Goal: Communication & Community: Answer question/provide support

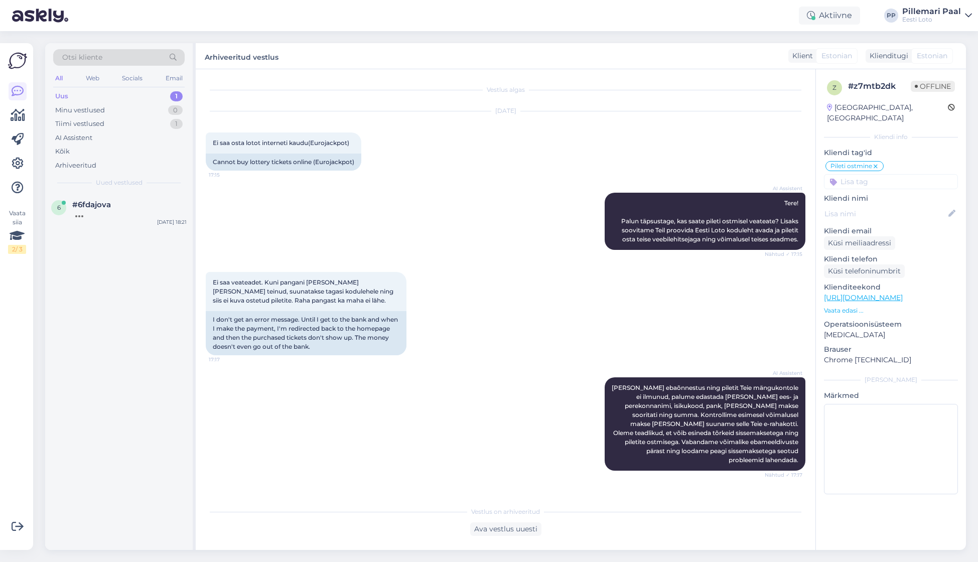
scroll to position [336, 0]
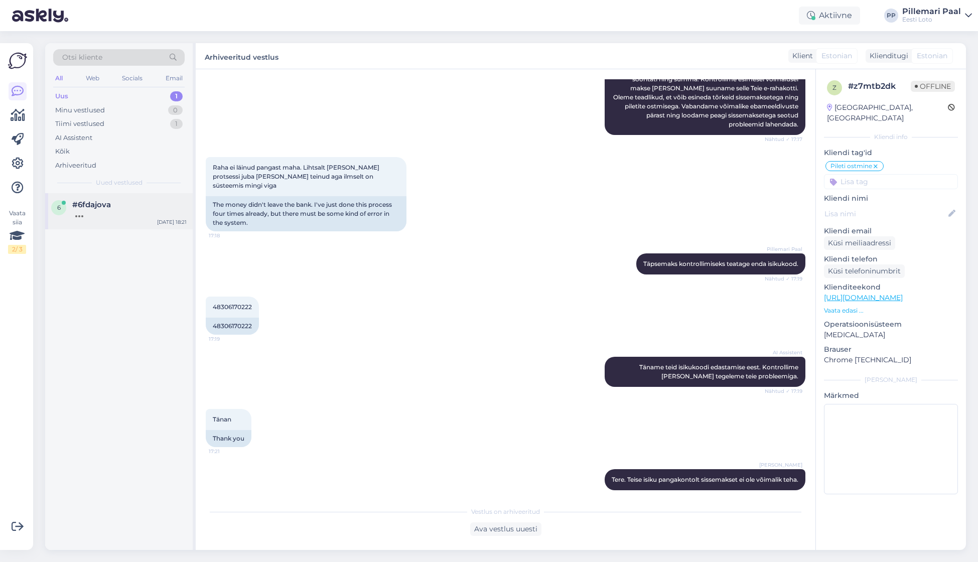
click at [101, 215] on div at bounding box center [129, 213] width 114 height 9
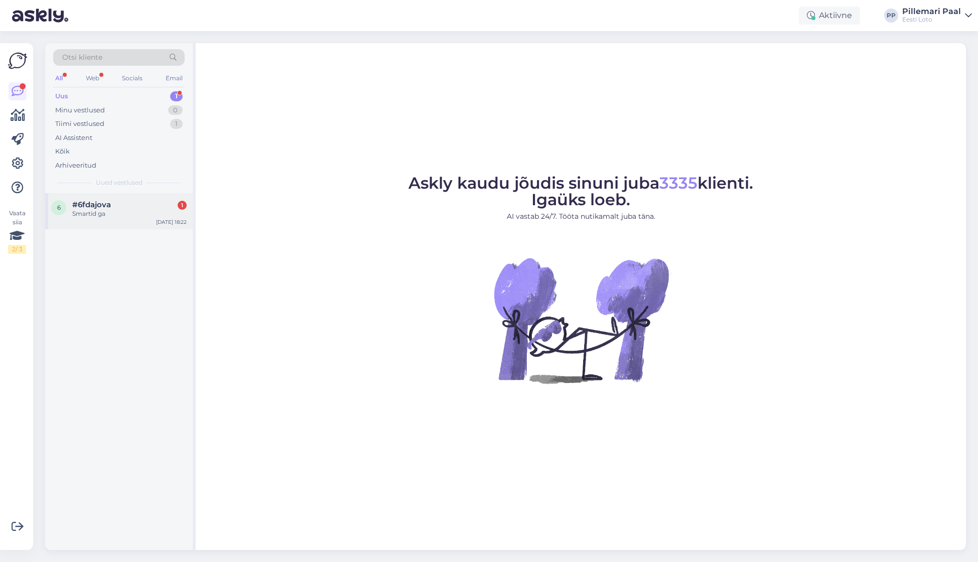
click at [108, 205] on span "#6fdajova" at bounding box center [91, 204] width 39 height 9
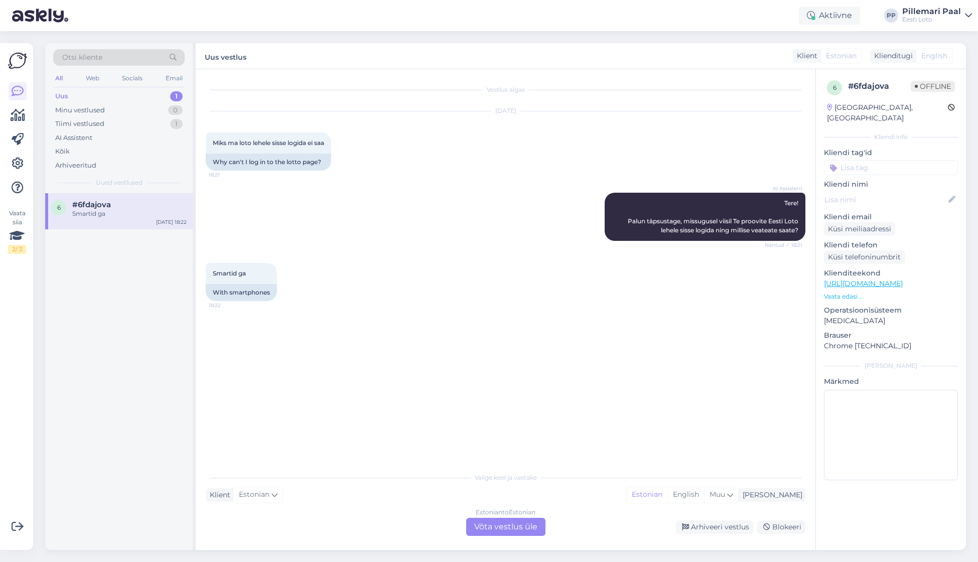
click at [523, 526] on div "Estonian to Estonian Võta vestlus üle" at bounding box center [505, 527] width 79 height 18
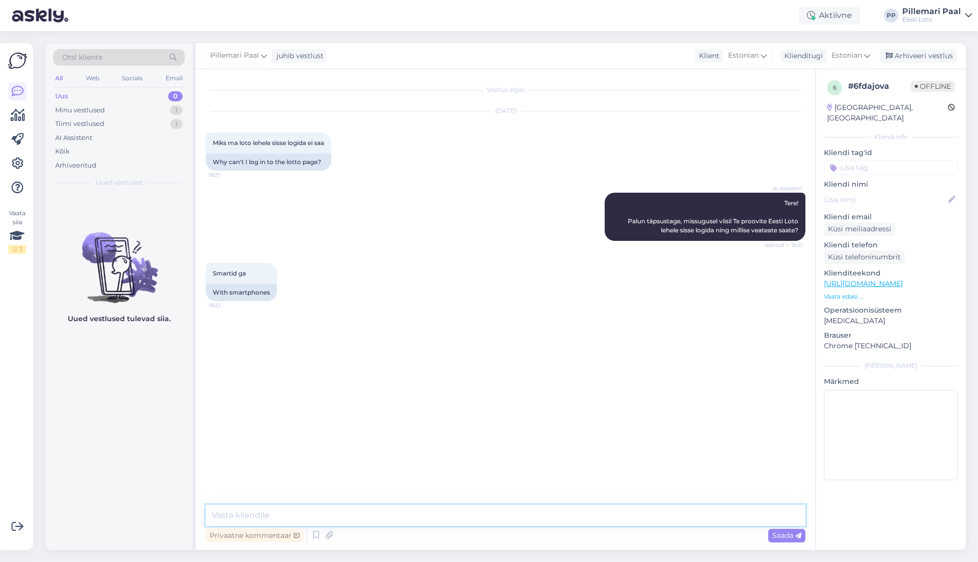
click at [504, 512] on textarea at bounding box center [505, 515] width 599 height 21
paste textarea "Soovitame kustutada veebilehitseja vahemälu ja proovida uuesti. Lisaks soovitam…"
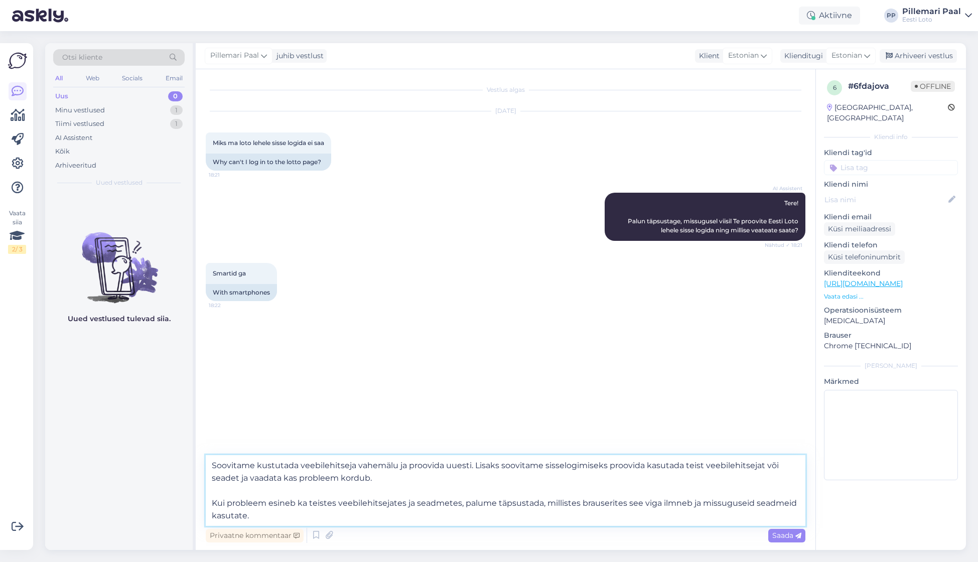
type textarea "Soovitame kustutada veebilehitseja vahemälu ja proovida uuesti. Lisaks soovitam…"
click at [790, 536] on span "Saada" at bounding box center [786, 535] width 29 height 9
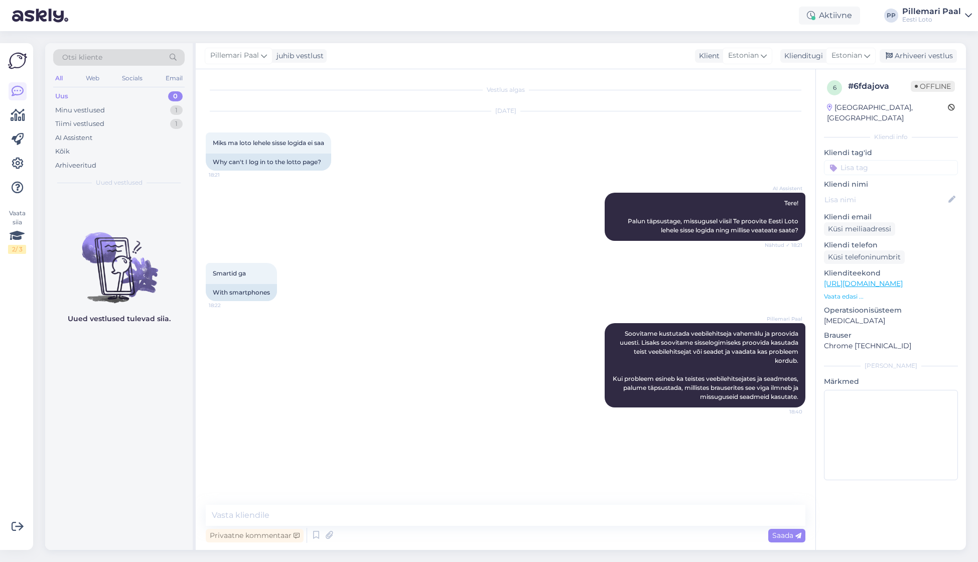
click at [863, 160] on input at bounding box center [891, 167] width 134 height 15
type input "siss"
click at [887, 191] on span "Sisselogimine" at bounding box center [890, 194] width 41 height 6
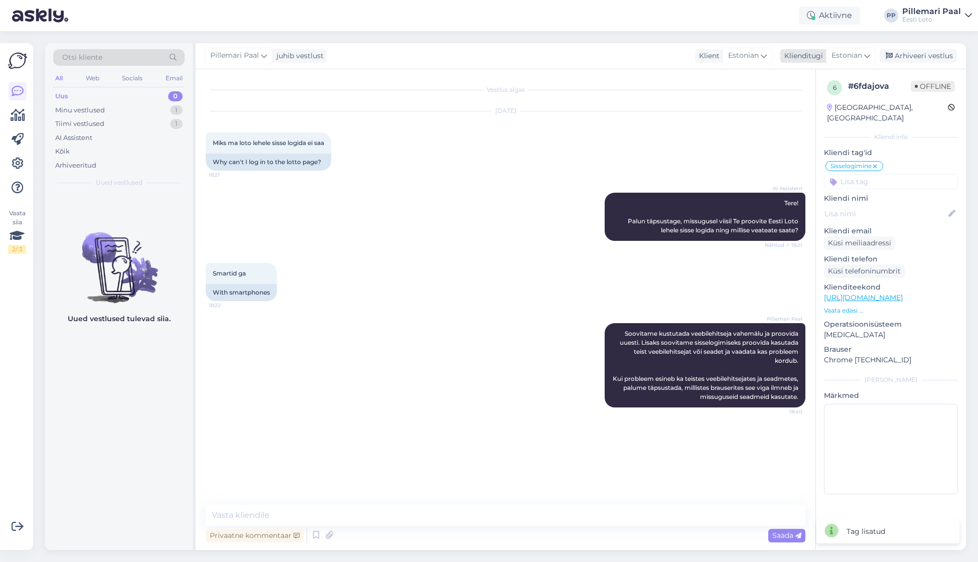
click at [925, 56] on div "Arhiveeri vestlus" at bounding box center [917, 56] width 77 height 14
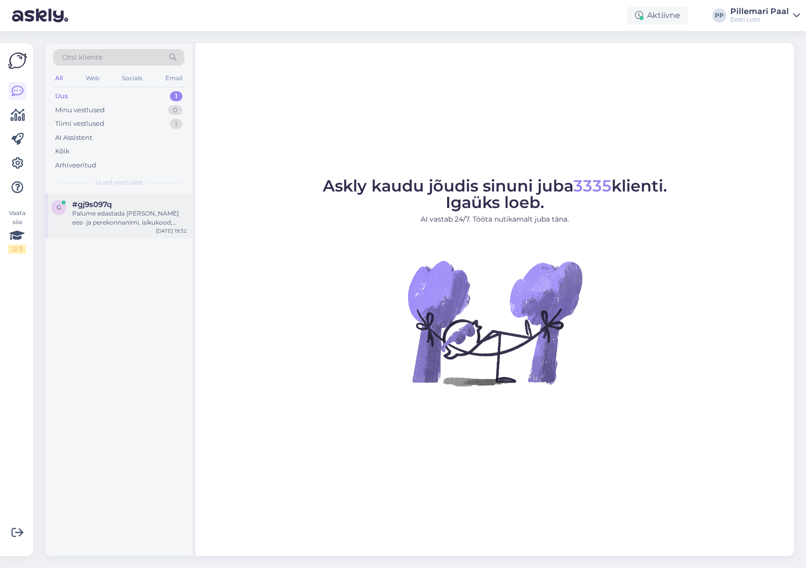
click at [135, 228] on div "g #gj9s097q Palume edastada meile oma ees- ja perekonnanimi, isikukood, pank, k…" at bounding box center [118, 215] width 147 height 45
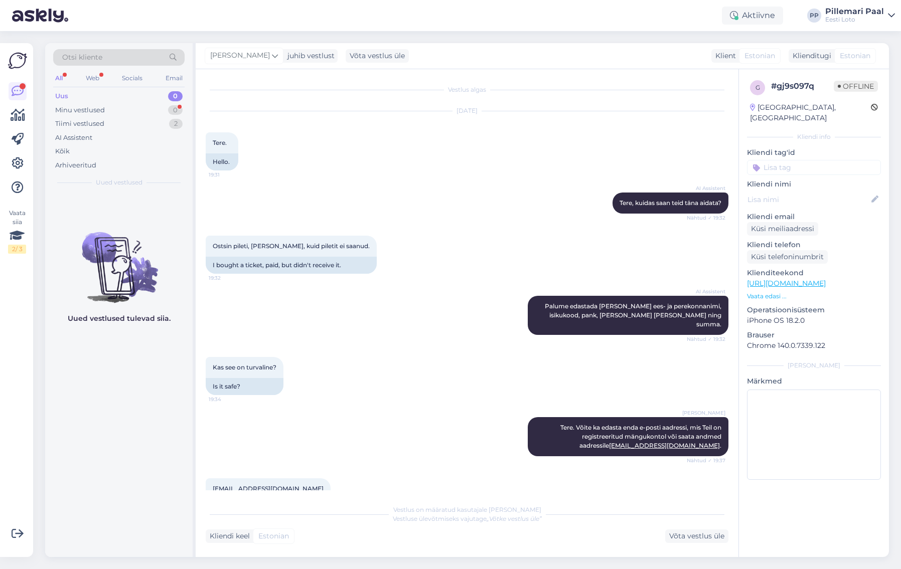
scroll to position [54, 0]
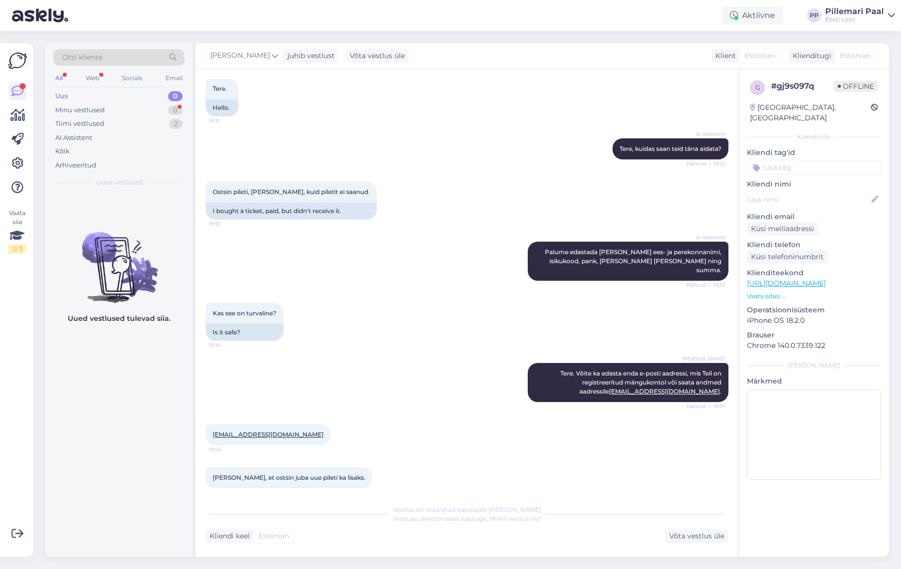
click at [91, 95] on div "Uus 0" at bounding box center [118, 96] width 131 height 14
click at [93, 167] on div "Arhiveeritud" at bounding box center [75, 165] width 41 height 10
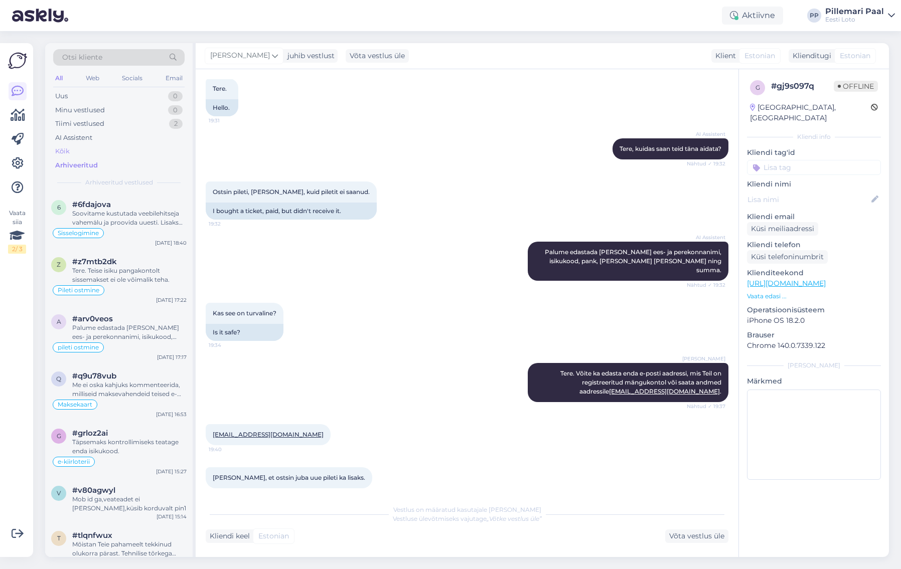
click at [81, 150] on div "Kõik" at bounding box center [118, 151] width 131 height 14
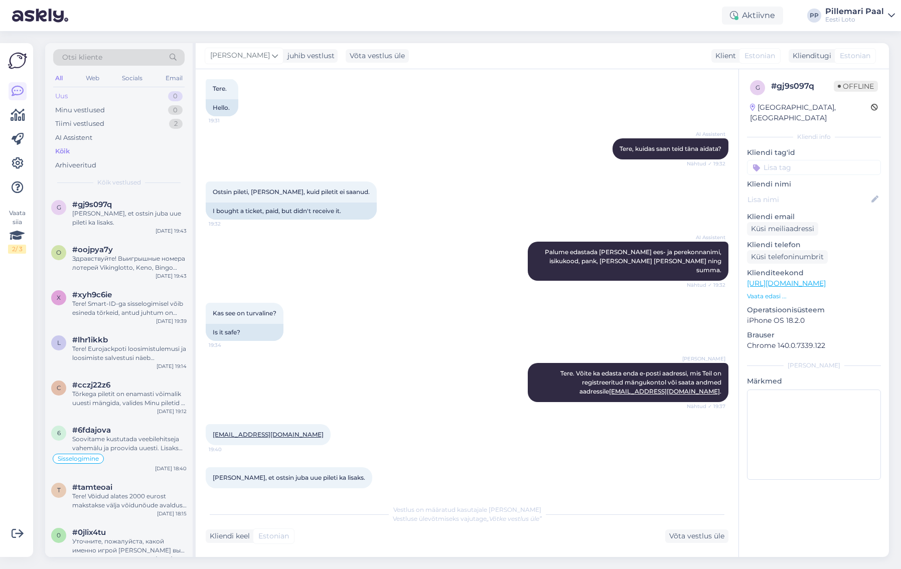
click at [71, 97] on div "Uus 0" at bounding box center [118, 96] width 131 height 14
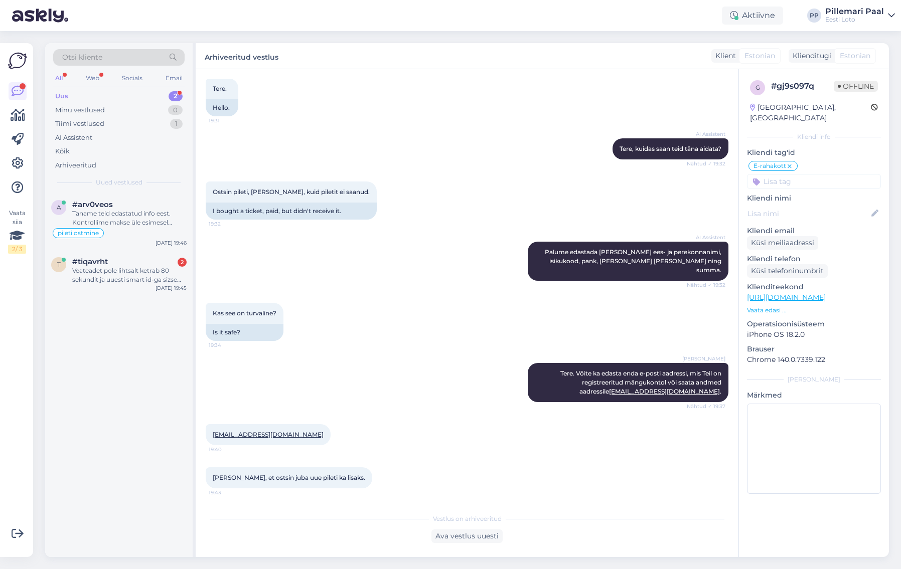
scroll to position [106, 0]
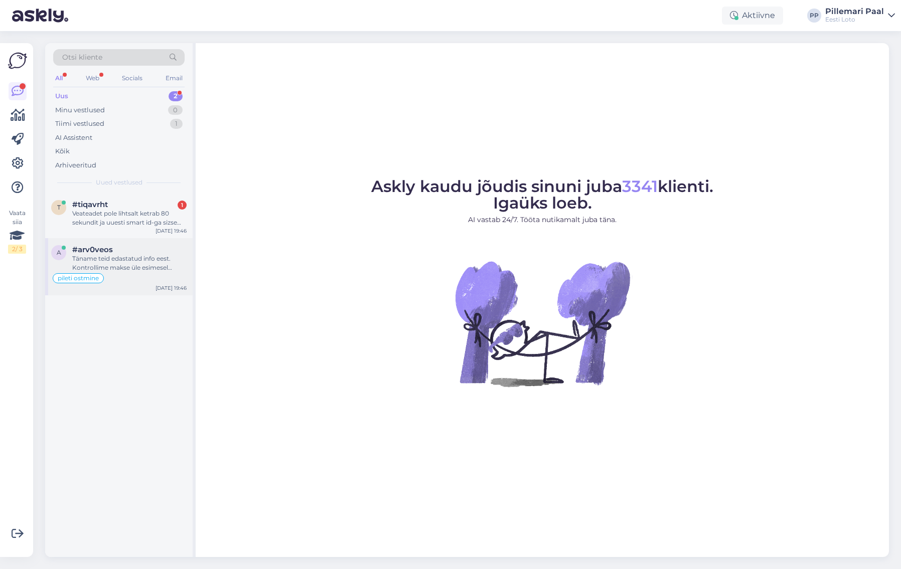
click at [135, 263] on div "Täname teid edastatud info eest. Kontrollime makse üle esimesel võimalusel." at bounding box center [129, 263] width 114 height 18
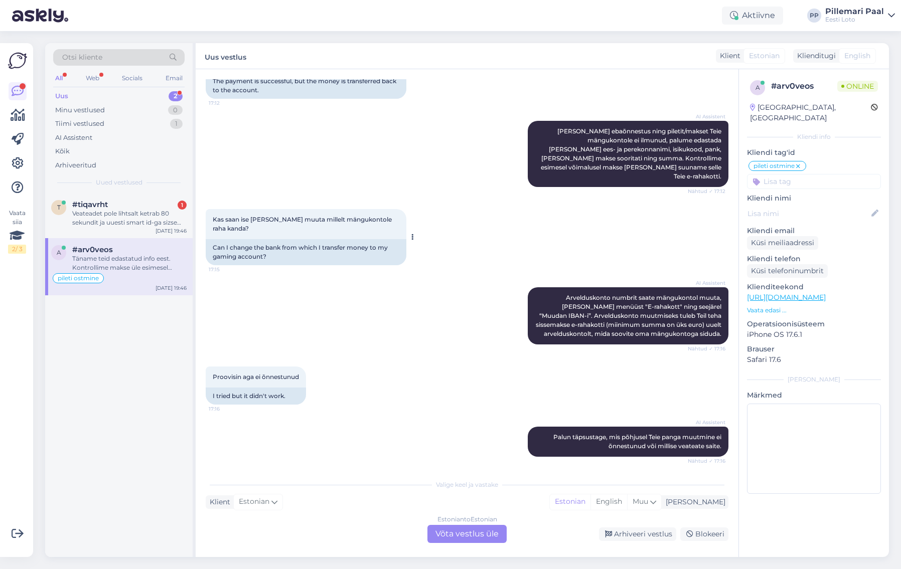
scroll to position [465, 0]
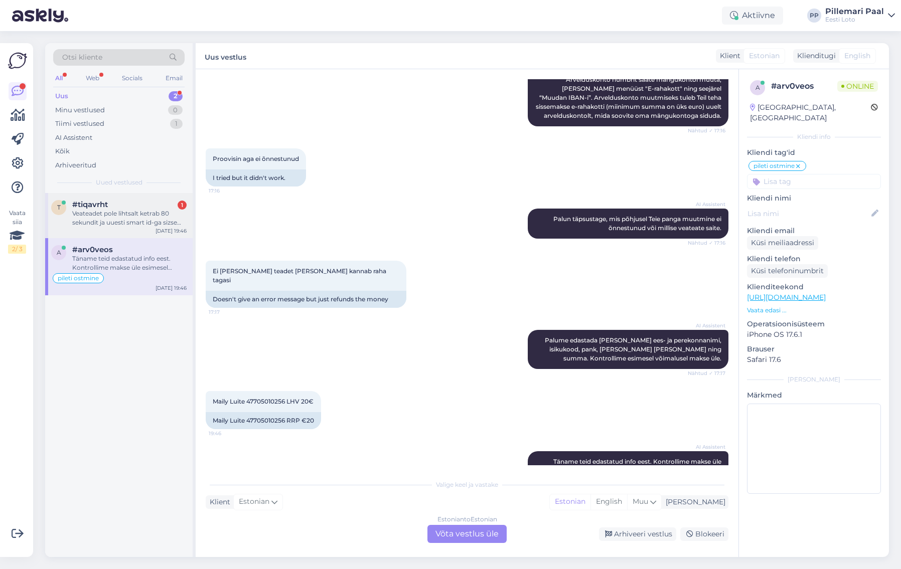
click at [116, 226] on div "Veateadet pole lihtsalt ketrab 80 sekundit ja uuesti smart id-ga sizse logida" at bounding box center [129, 218] width 114 height 18
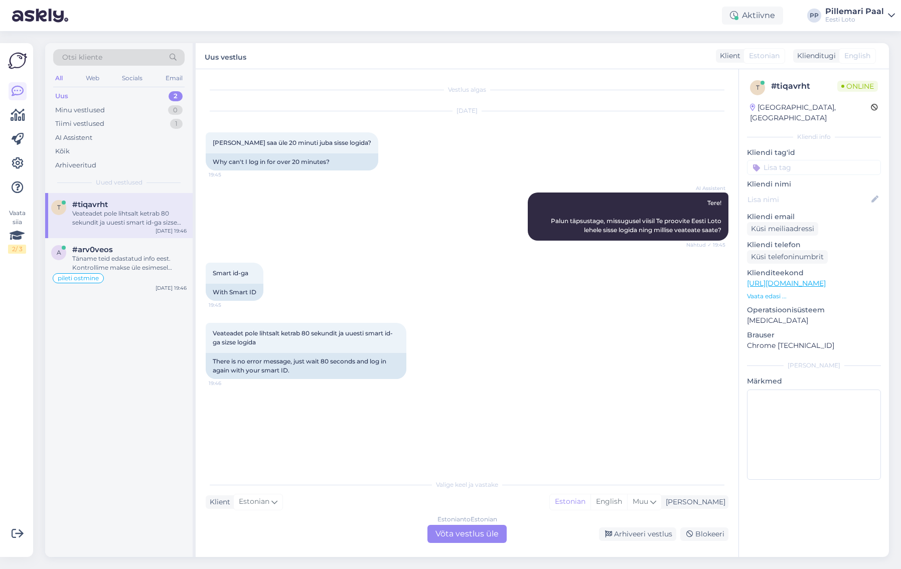
scroll to position [0, 0]
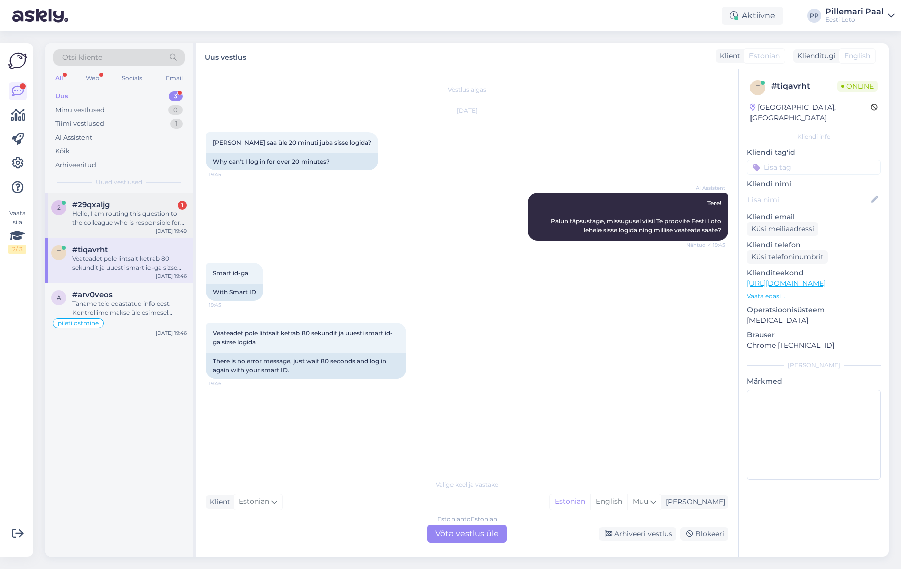
click at [125, 222] on div "Hello, I am routing this question to the colleague who is responsible for this …" at bounding box center [129, 218] width 114 height 18
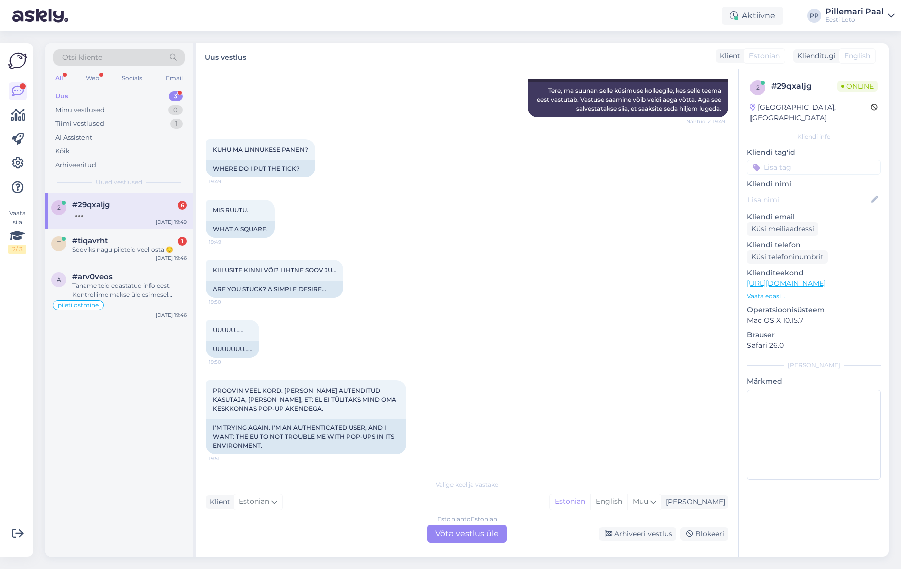
scroll to position [210, 0]
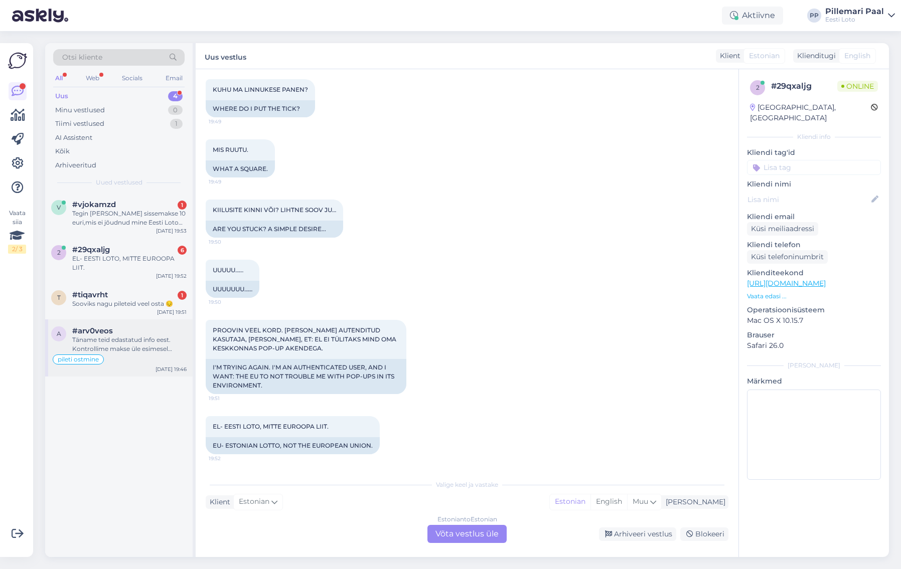
click at [136, 339] on div "Täname teid edastatud info eest. Kontrollime makse üle esimesel võimalusel." at bounding box center [129, 345] width 114 height 18
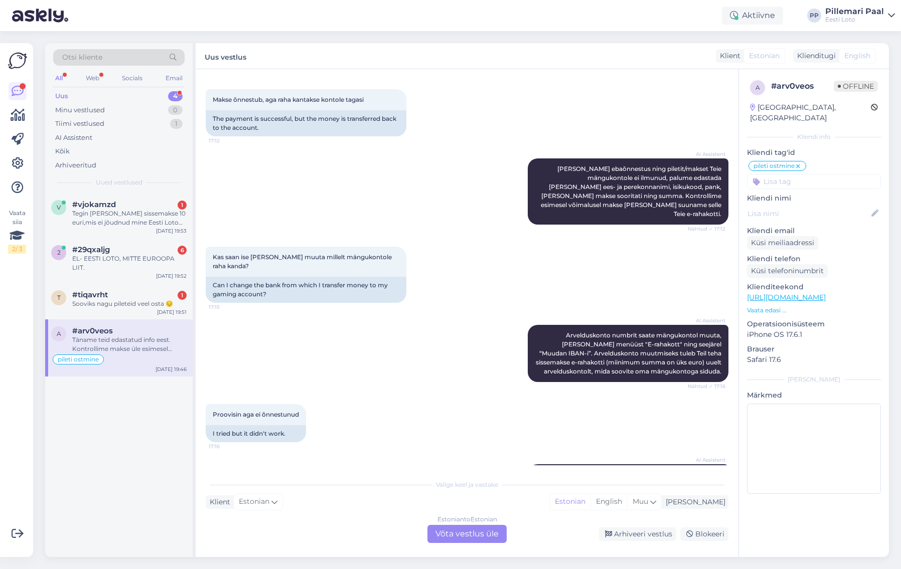
scroll to position [465, 0]
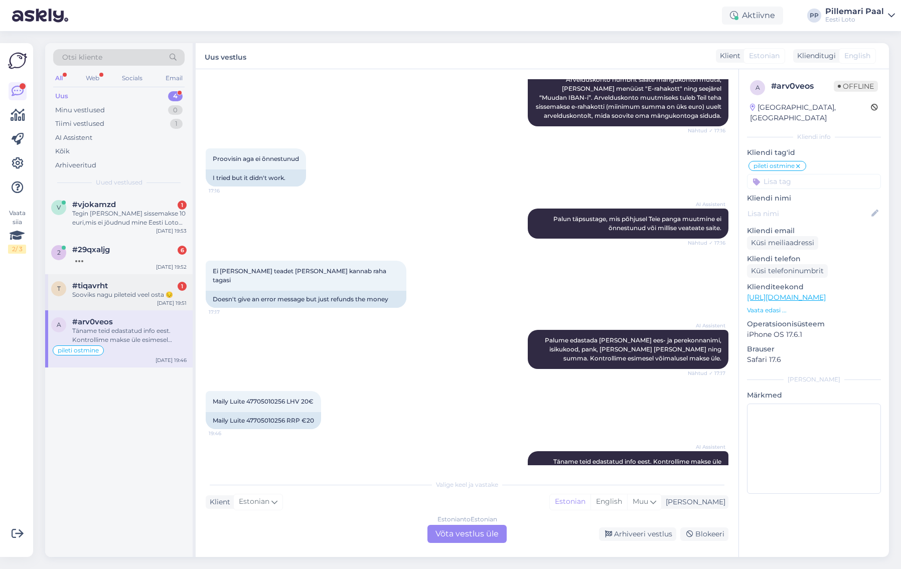
click at [64, 289] on div "t" at bounding box center [58, 288] width 15 height 15
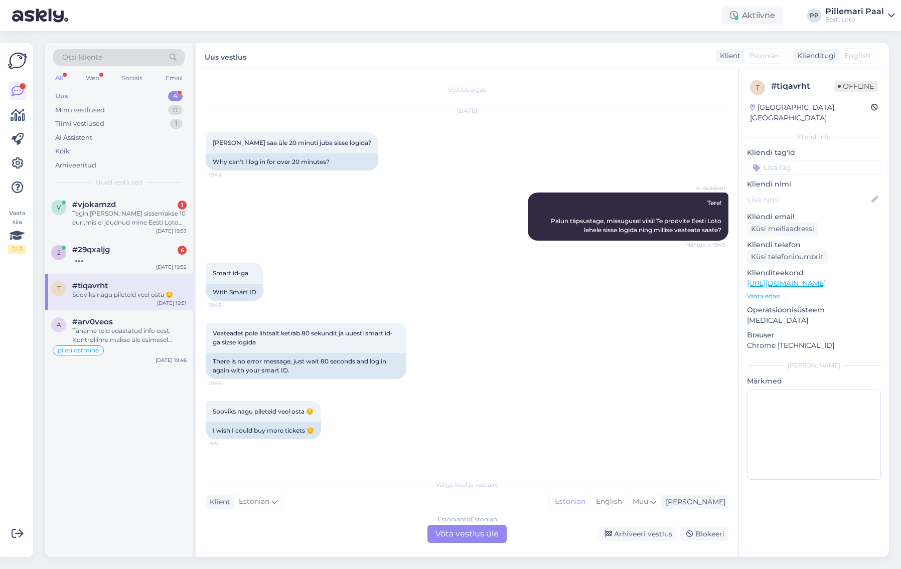
scroll to position [0, 0]
click at [485, 538] on div "Estonian to Estonian Võta vestlus üle" at bounding box center [466, 534] width 79 height 18
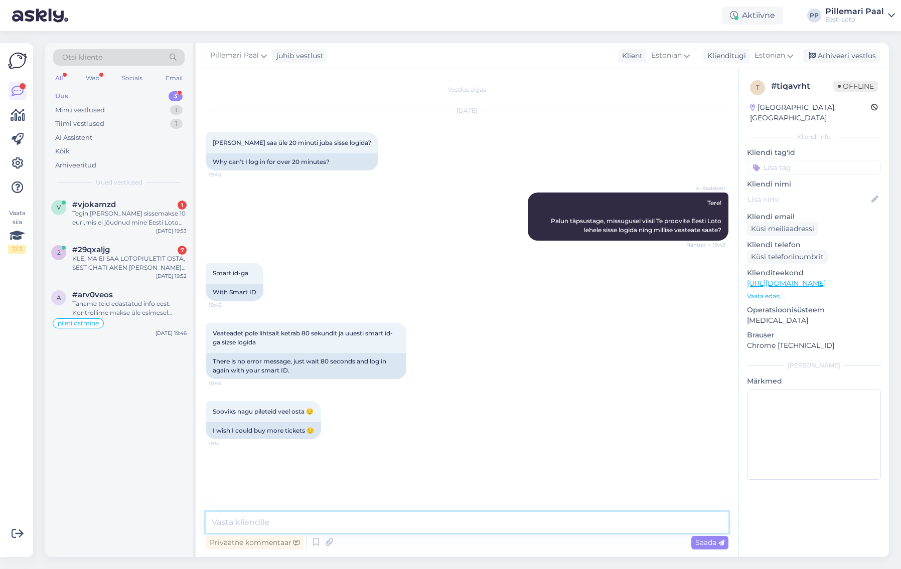
click at [322, 523] on textarea at bounding box center [467, 522] width 523 height 21
paste textarea "Soovitame kustutada veebilehitseja vahemälu ja proovida uuesti. Lisaks soovitam…"
type textarea "Soovitame kustutada veebilehitseja vahemälu ja proovida uuesti. Lisaks soovitam…"
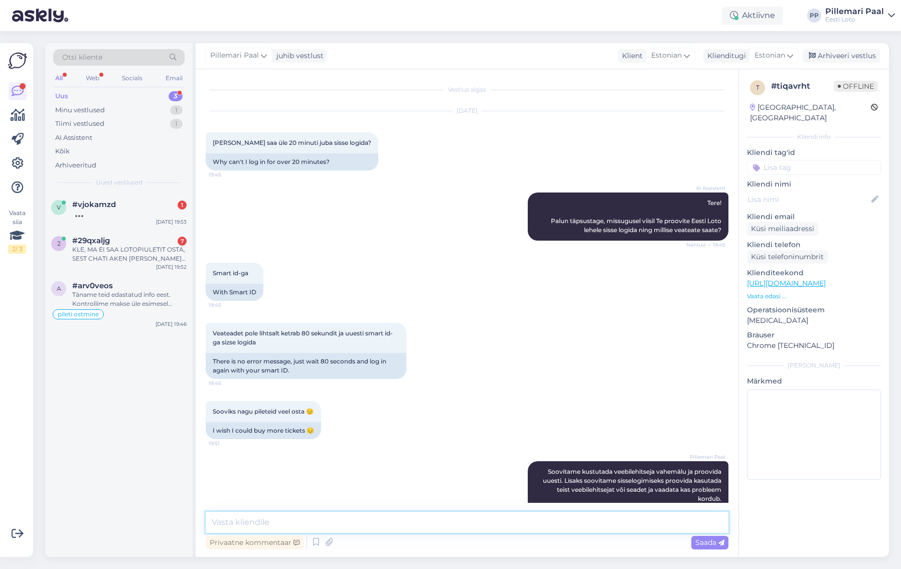
scroll to position [54, 0]
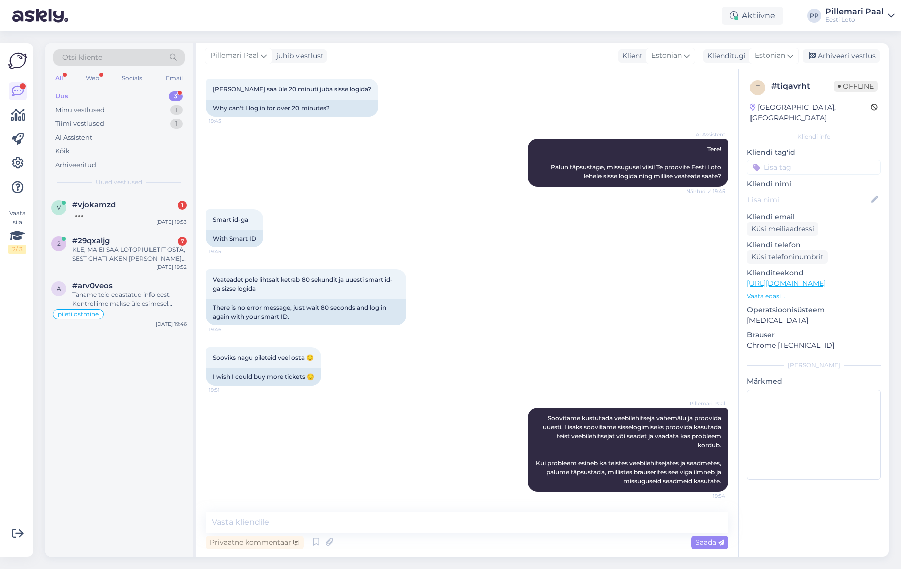
click at [786, 160] on input at bounding box center [814, 167] width 134 height 15
type input "siss"
click at [810, 191] on span "Sisselogimine" at bounding box center [813, 194] width 41 height 6
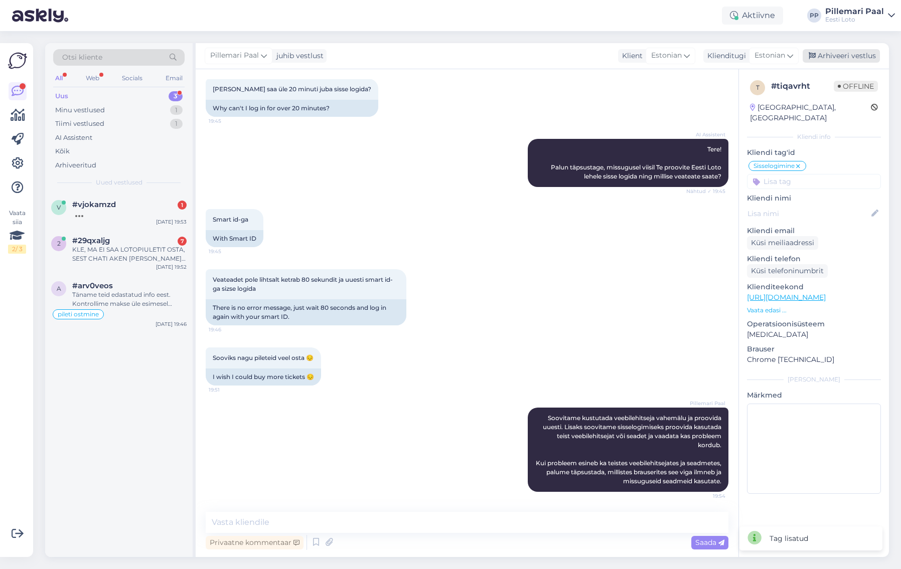
click at [841, 55] on div "Arhiveeri vestlus" at bounding box center [840, 56] width 77 height 14
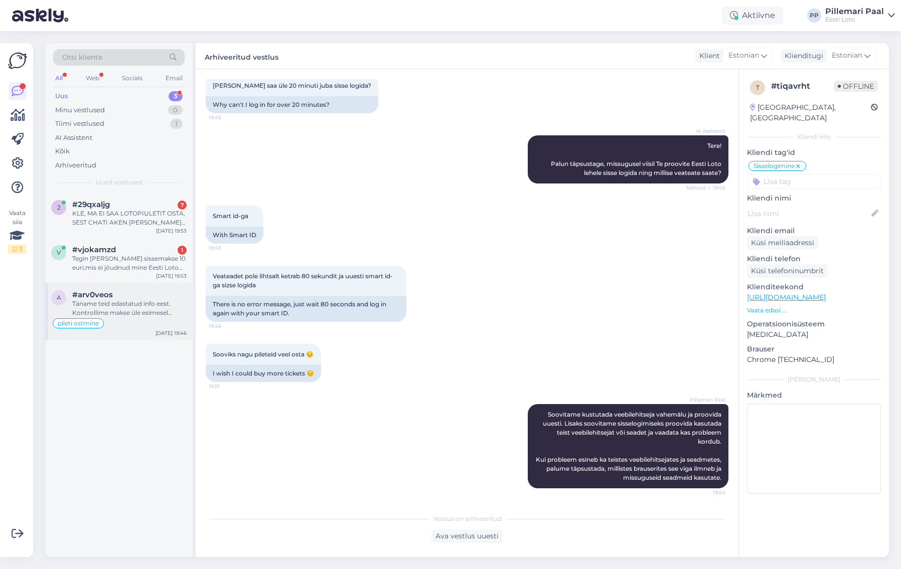
click at [112, 320] on div "pileti ostmine" at bounding box center [118, 323] width 135 height 12
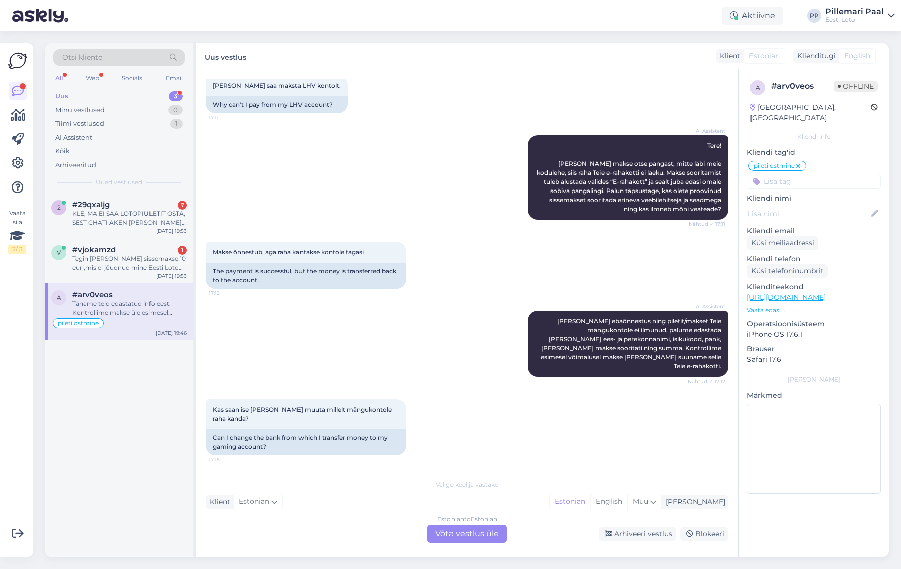
scroll to position [465, 0]
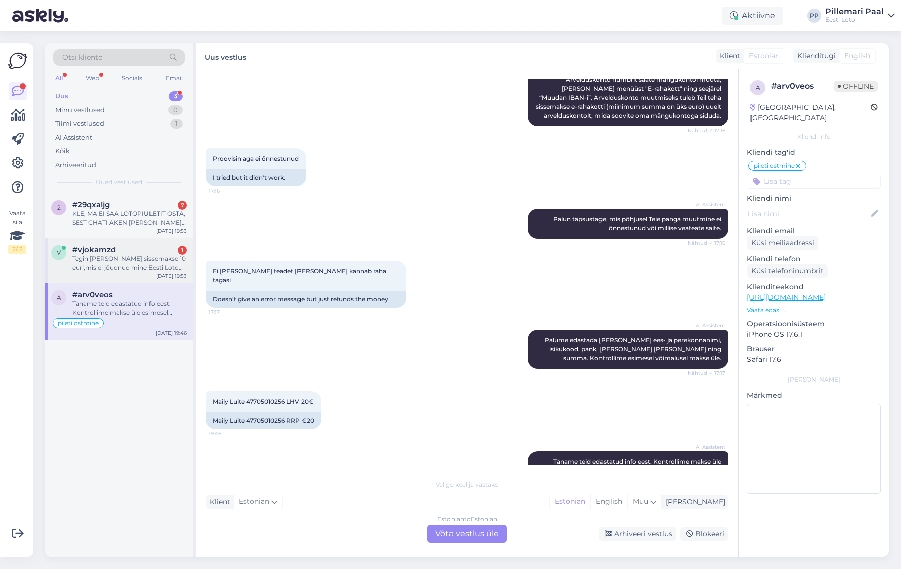
click at [97, 263] on div "Tegin täna sissemakse 10 euri,mis ei jõudnud mine Eesti Loto kontole. Kui raha …" at bounding box center [129, 263] width 114 height 18
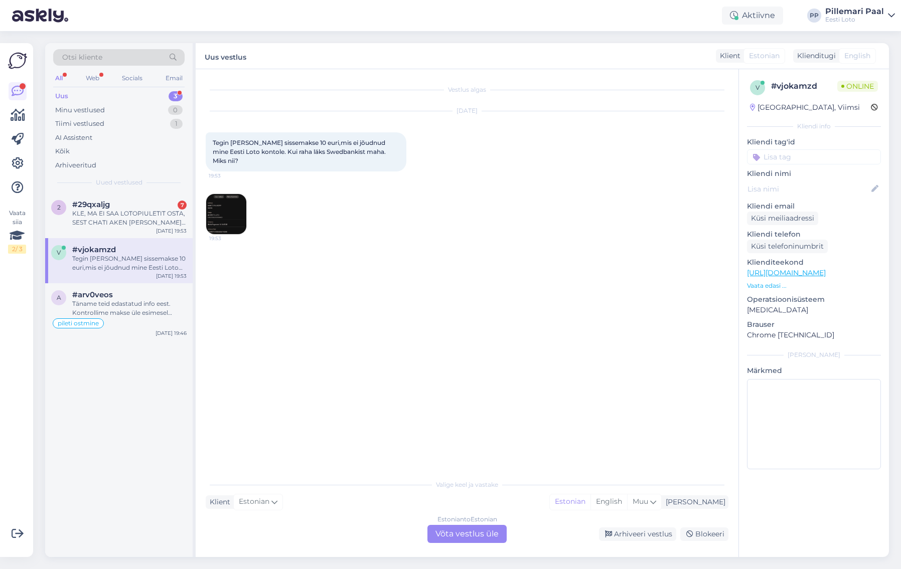
scroll to position [0, 0]
click at [481, 536] on div "Estonian to Estonian Võta vestlus üle" at bounding box center [466, 534] width 79 height 18
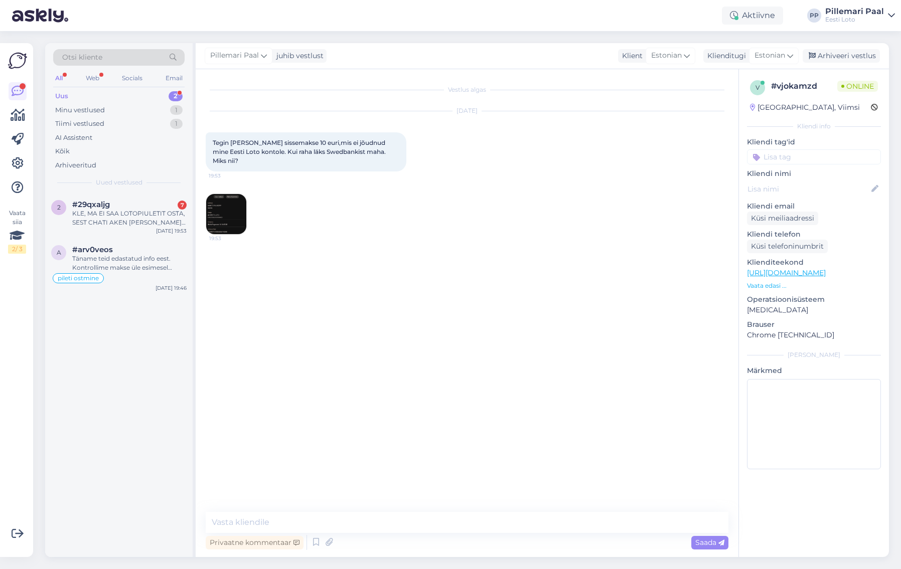
click at [224, 205] on img at bounding box center [226, 214] width 40 height 40
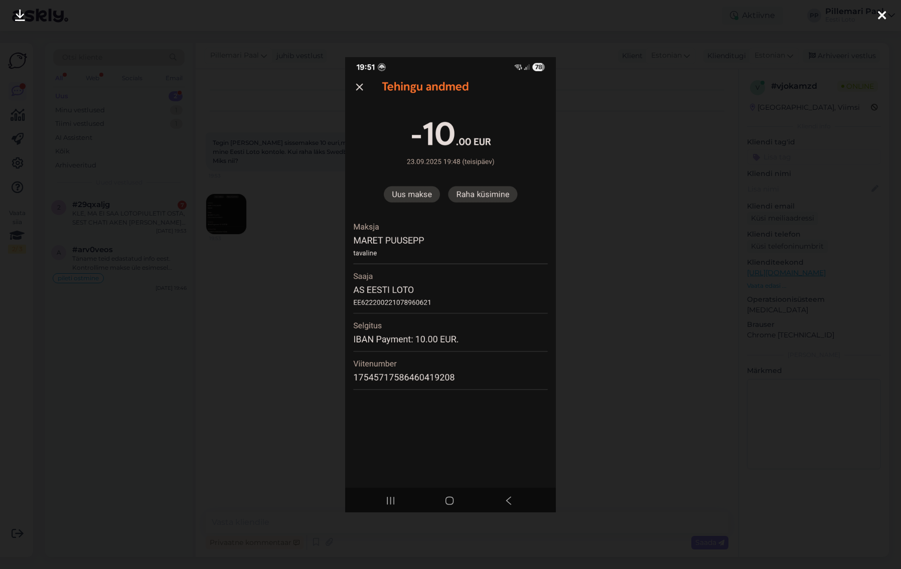
click at [595, 248] on div at bounding box center [450, 284] width 901 height 569
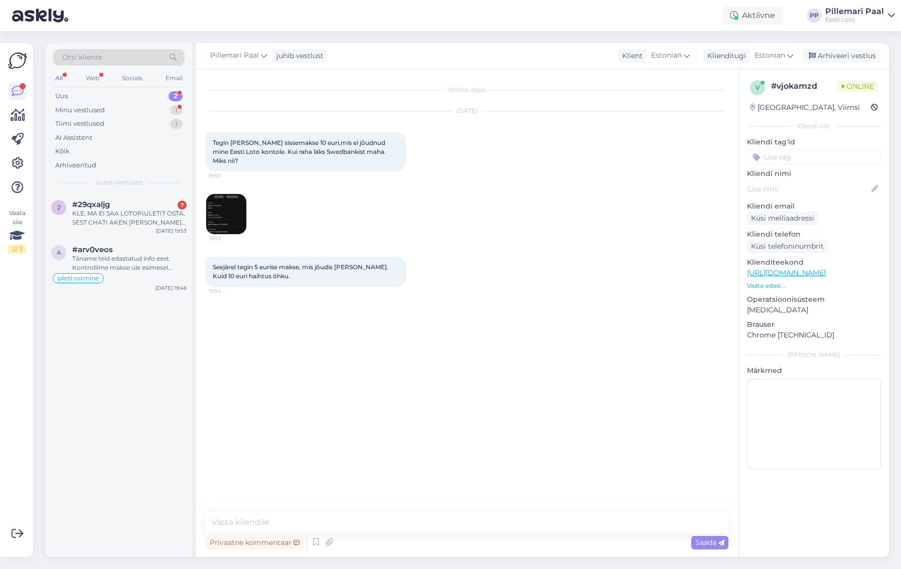
click at [227, 201] on img at bounding box center [226, 214] width 40 height 40
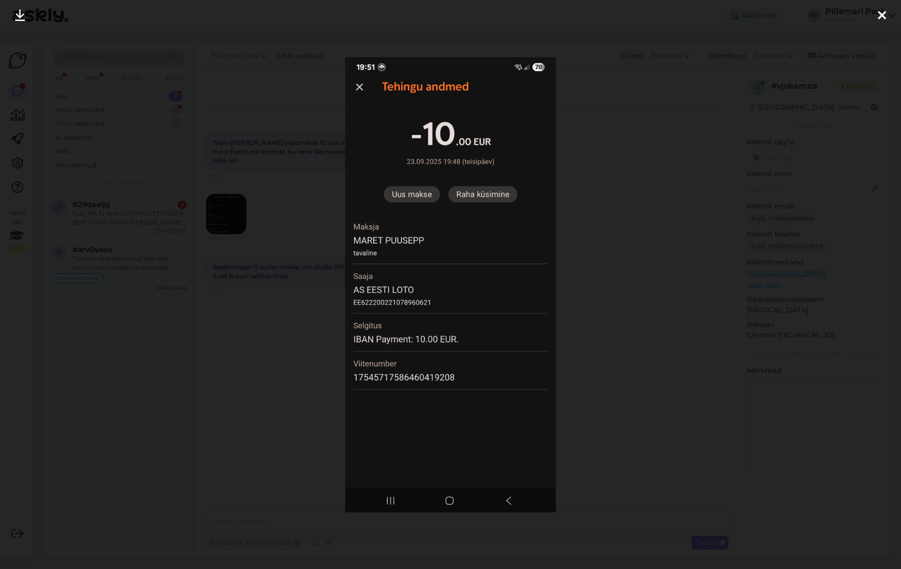
drag, startPoint x: 592, startPoint y: 222, endPoint x: 343, endPoint y: 20, distance: 320.6
click at [592, 222] on div at bounding box center [450, 284] width 901 height 569
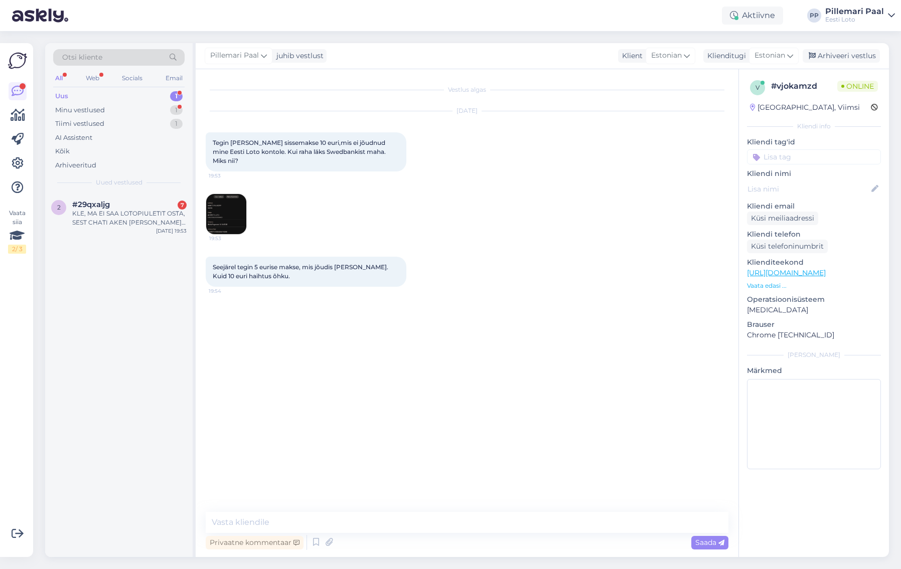
click at [531, 322] on div "Vestlus algas Sep 23 2025 Tegin täna sissemakse 10 euri,mis ei jõudnud mine Ees…" at bounding box center [472, 291] width 532 height 424
click at [482, 306] on div "Vestlus algas Sep 23 2025 Tegin täna sissemakse 10 euri,mis ei jõudnud mine Ees…" at bounding box center [472, 291] width 532 height 424
click at [274, 522] on textarea at bounding box center [467, 522] width 523 height 21
click at [798, 156] on input at bounding box center [814, 156] width 134 height 15
type input "s"
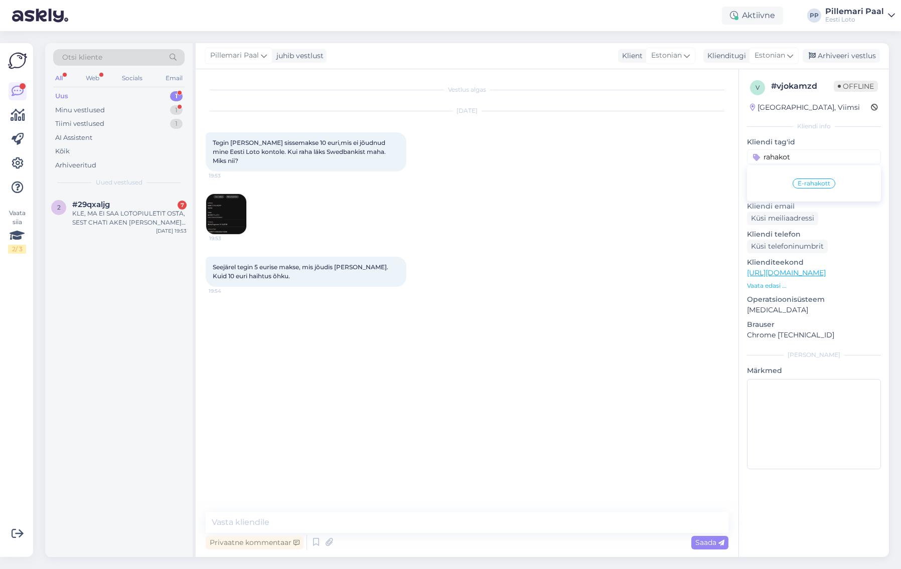
type input "rahakot"
click at [817, 180] on div "E-rahakott" at bounding box center [813, 184] width 43 height 10
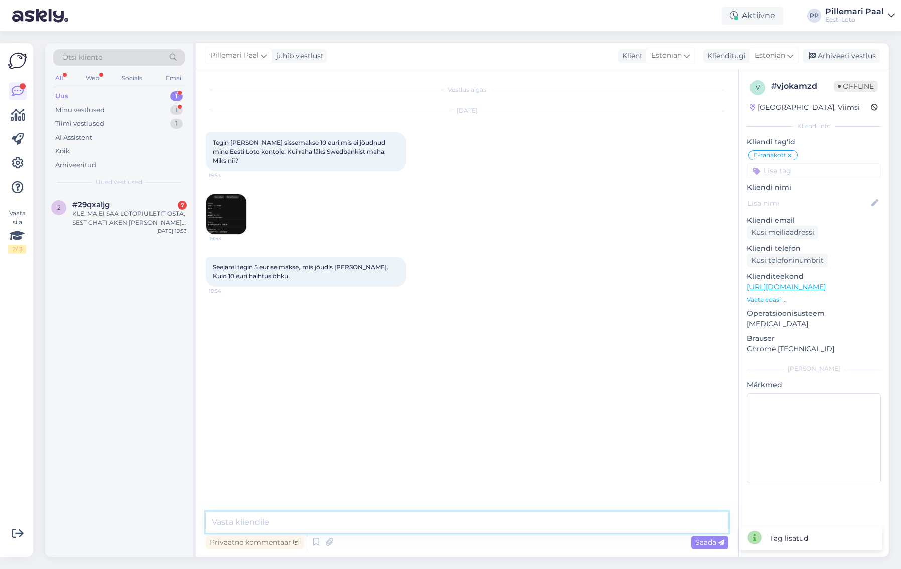
click at [339, 521] on textarea at bounding box center [467, 522] width 523 height 21
click at [262, 521] on textarea "Tere" at bounding box center [467, 522] width 523 height 21
click at [228, 215] on img at bounding box center [226, 214] width 40 height 40
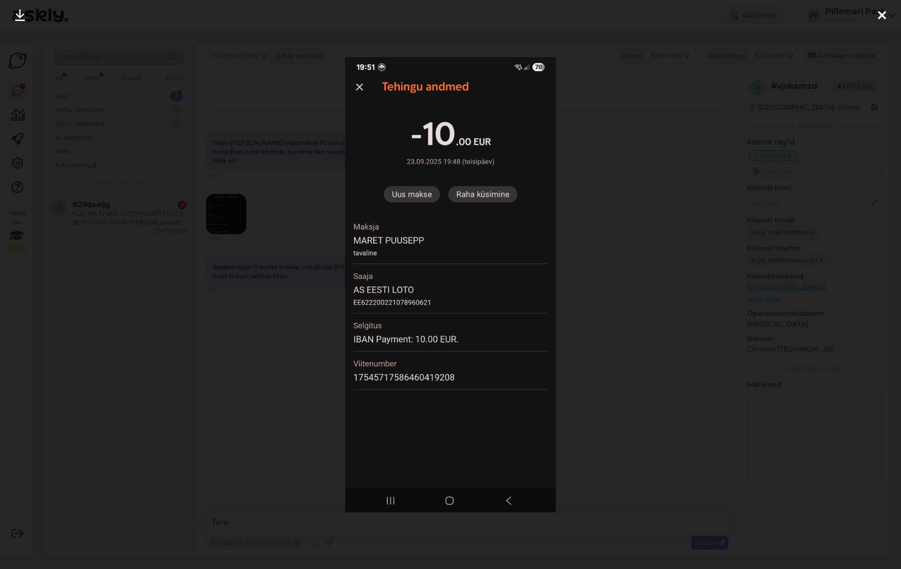
drag, startPoint x: 646, startPoint y: 116, endPoint x: 627, endPoint y: 111, distance: 19.1
click at [646, 116] on div at bounding box center [450, 284] width 901 height 569
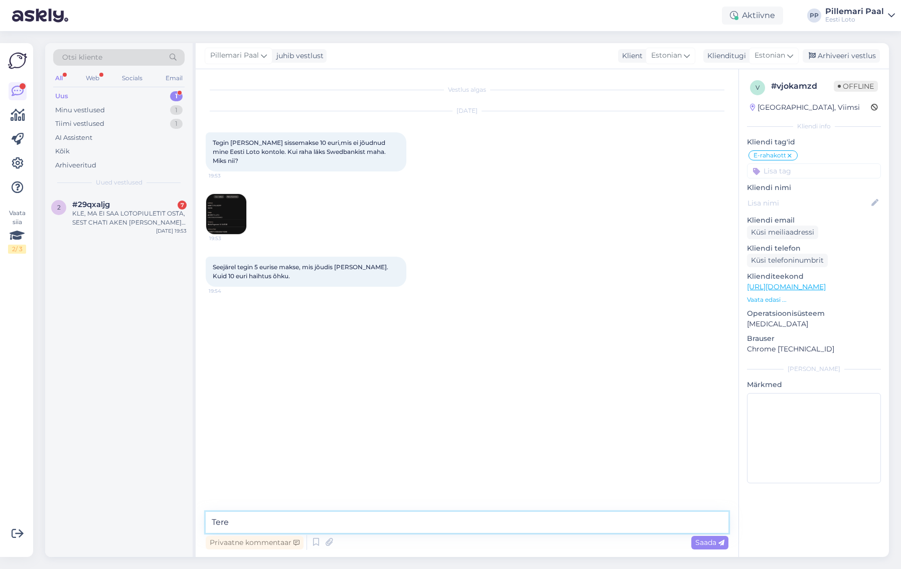
drag, startPoint x: 241, startPoint y: 523, endPoint x: 198, endPoint y: 520, distance: 43.7
click at [198, 520] on div "Vestlus algas Sep 23 2025 Tegin täna sissemakse 10 euri,mis ei jõudnud mine Ees…" at bounding box center [467, 313] width 543 height 488
paste textarea "Kahjuks Teie sissemakse ebaõnnestus tehnilise tõrke tõttu. Kontrollisime ostu ü…"
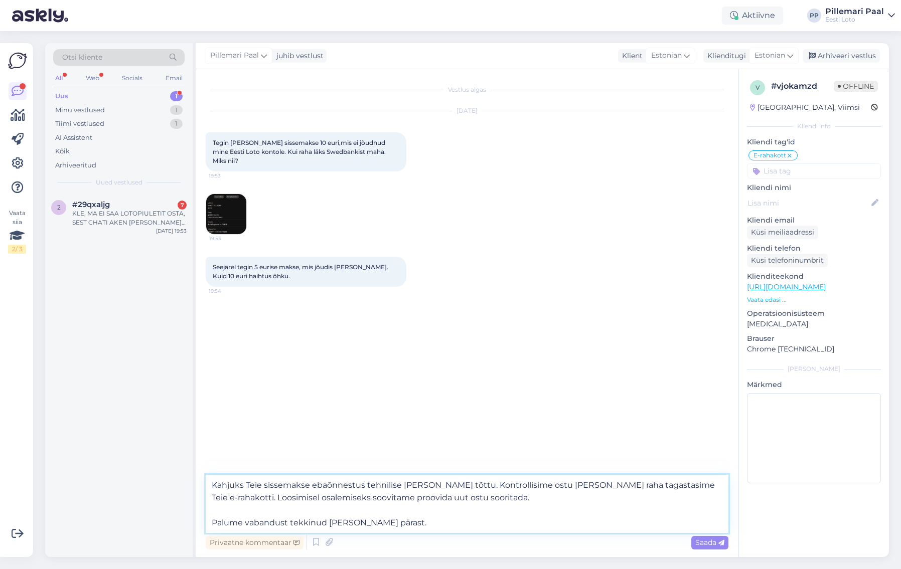
click at [211, 487] on textarea "Kahjuks Teie sissemakse ebaõnnestus tehnilise tõrke tõttu. Kontrollisime ostu ü…" at bounding box center [467, 504] width 523 height 58
drag, startPoint x: 482, startPoint y: 497, endPoint x: 205, endPoint y: 495, distance: 277.4
click at [206, 495] on textarea "Tere! Kahjuks Teie sissemakse ebaõnnestus tehnilise tõrke tõttu. Kontrollisime …" at bounding box center [467, 504] width 523 height 58
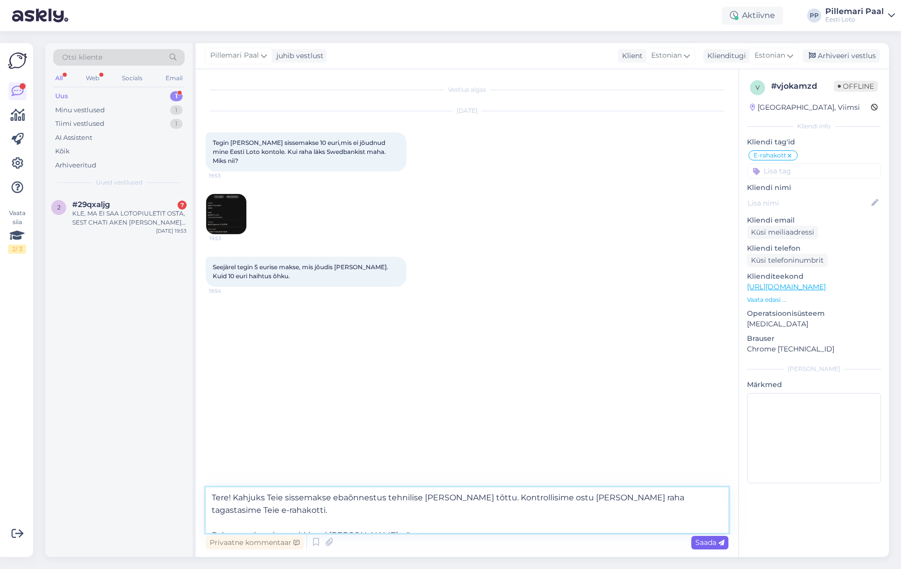
type textarea "Tere! Kahjuks Teie sissemakse ebaõnnestus tehnilise tõrke tõttu. Kontrollisime …"
click at [703, 540] on span "Saada" at bounding box center [709, 542] width 29 height 9
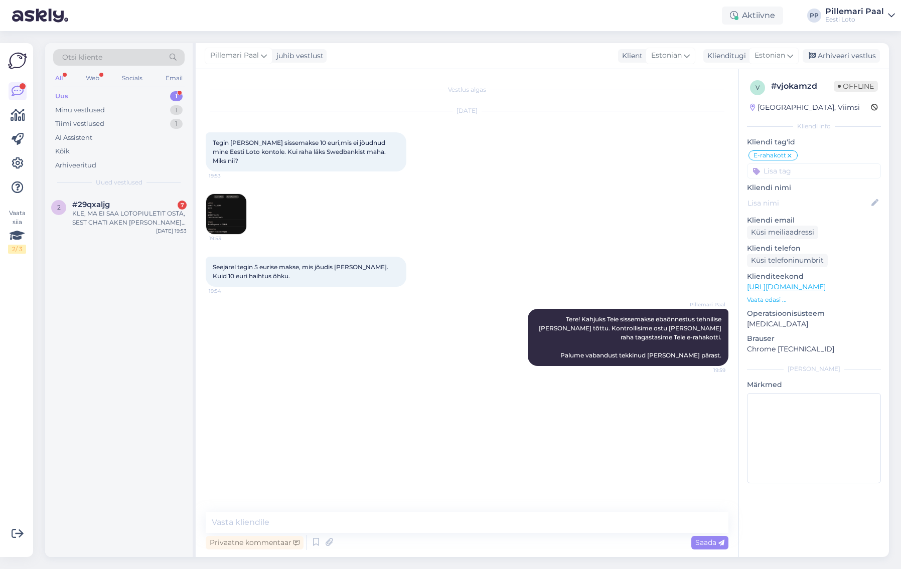
click at [478, 365] on div "Pillemari Paal Tere! Kahjuks Teie sissemakse ebaõnnestus tehnilise tõrke tõttu.…" at bounding box center [467, 337] width 523 height 79
click at [842, 52] on div "Arhiveeri vestlus" at bounding box center [840, 56] width 77 height 14
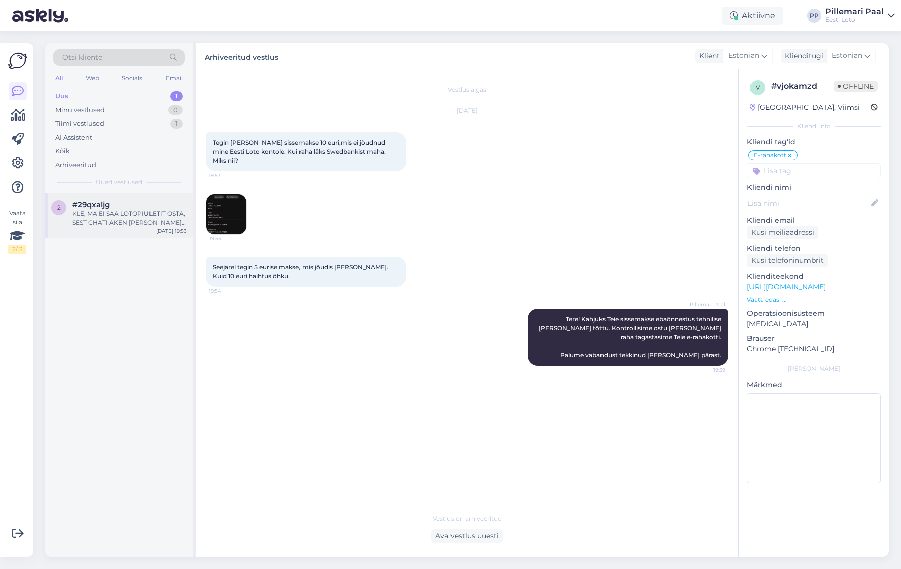
click at [107, 218] on div "KLE, MA EI SAA LOTOPIULETIT OSTA, SEST CHATI AKEN EI KAO EEST." at bounding box center [129, 218] width 114 height 18
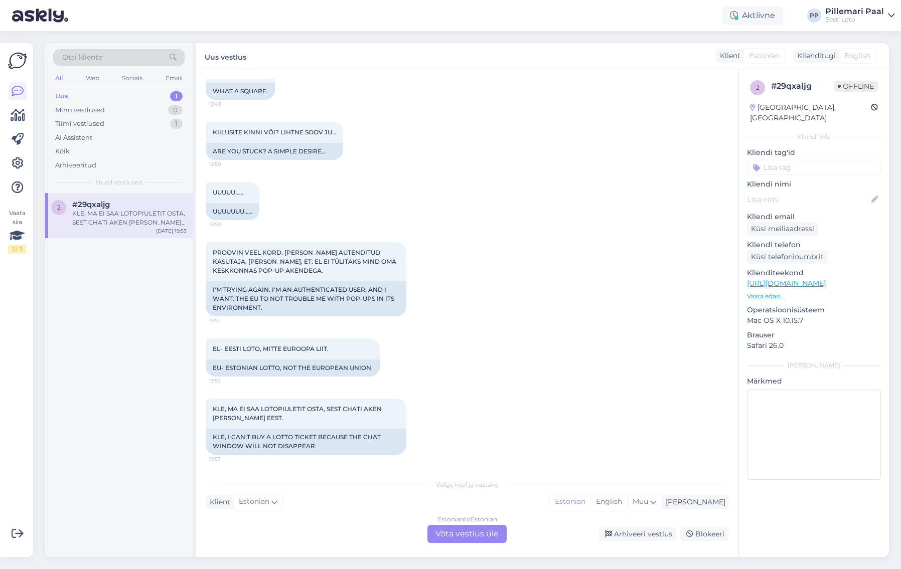
scroll to position [288, 0]
click at [62, 149] on div "Kõik" at bounding box center [62, 151] width 15 height 10
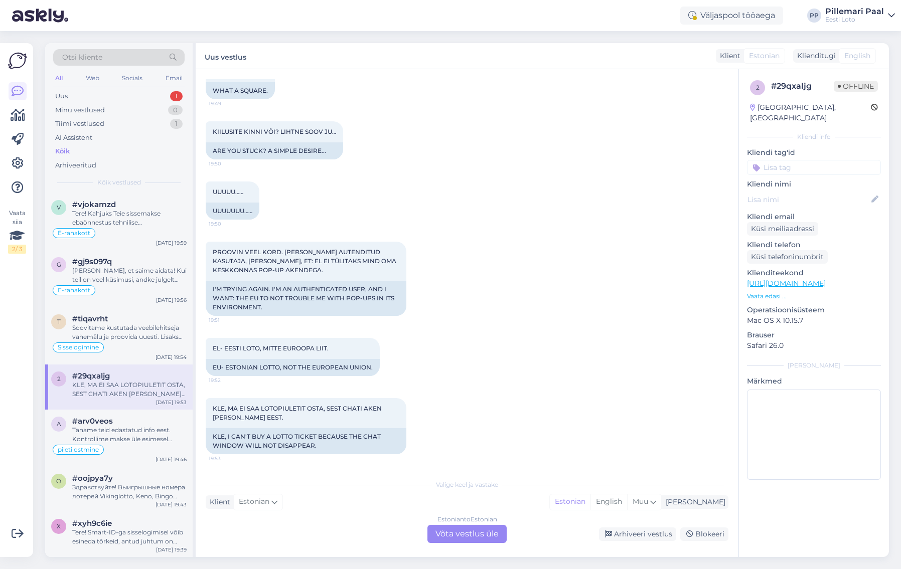
click at [115, 56] on div "Otsi kliente" at bounding box center [118, 57] width 131 height 17
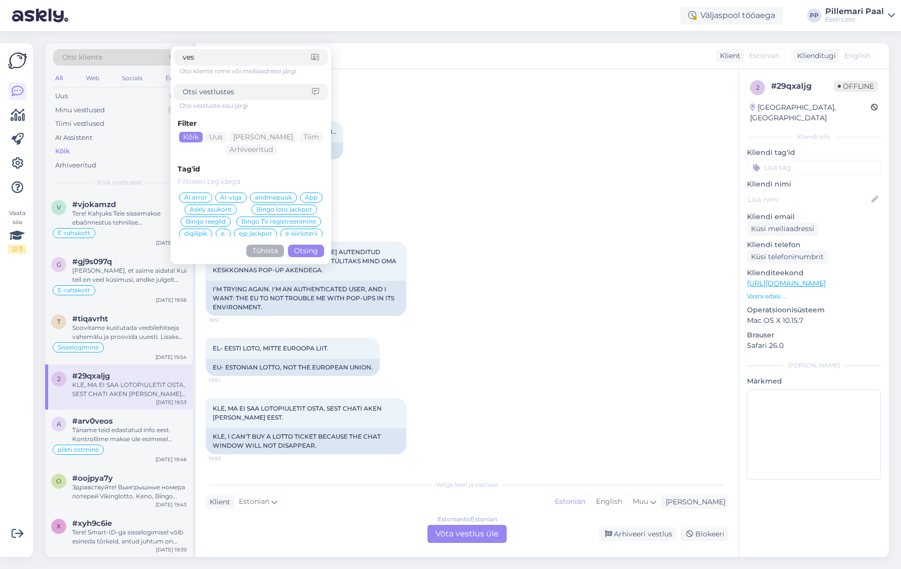
type input "ves"
click at [216, 91] on input at bounding box center [247, 92] width 129 height 11
type input "vestlusakent"
drag, startPoint x: 206, startPoint y: 55, endPoint x: 174, endPoint y: 54, distance: 32.1
click at [174, 54] on div "ves" at bounding box center [251, 57] width 154 height 17
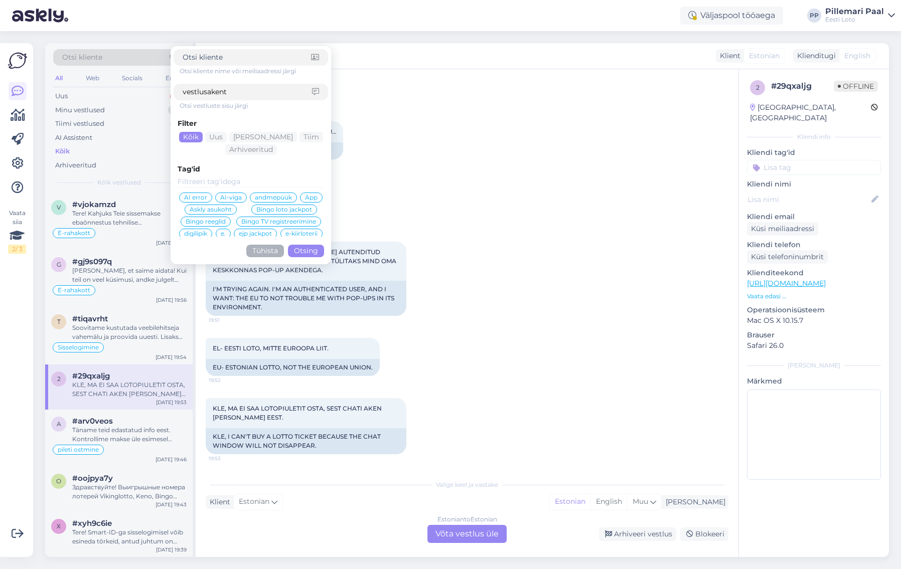
drag, startPoint x: 247, startPoint y: 81, endPoint x: 250, endPoint y: 90, distance: 9.5
click at [247, 81] on div "Otsi kliente nime või meiliaadressi järgi vestlusakent Otsi vestluste sisu järg…" at bounding box center [251, 155] width 154 height 212
drag, startPoint x: 251, startPoint y: 92, endPoint x: 259, endPoint y: 100, distance: 11.7
click at [251, 92] on input "vestlusakent" at bounding box center [247, 92] width 129 height 11
click button "Otsing" at bounding box center [306, 251] width 36 height 13
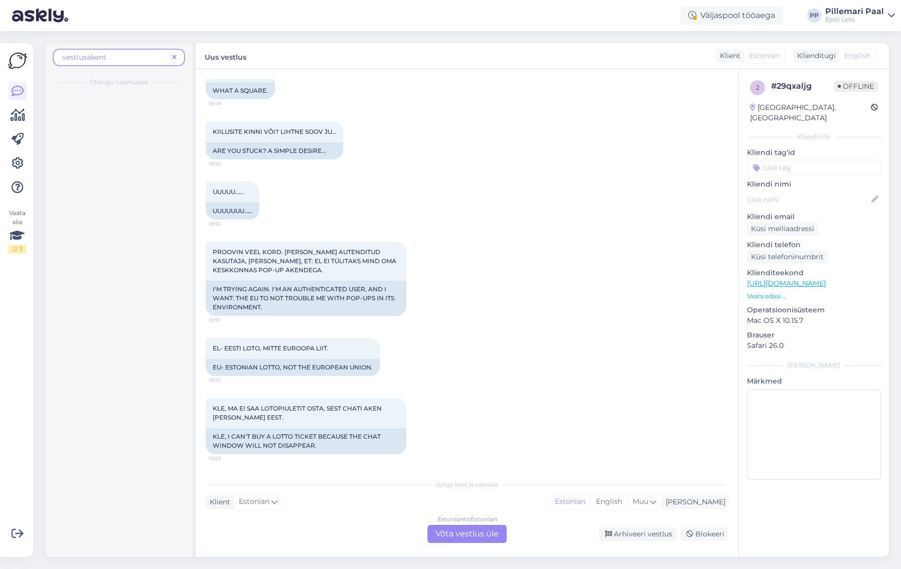
click at [126, 59] on span "vestlusakent" at bounding box center [115, 57] width 106 height 11
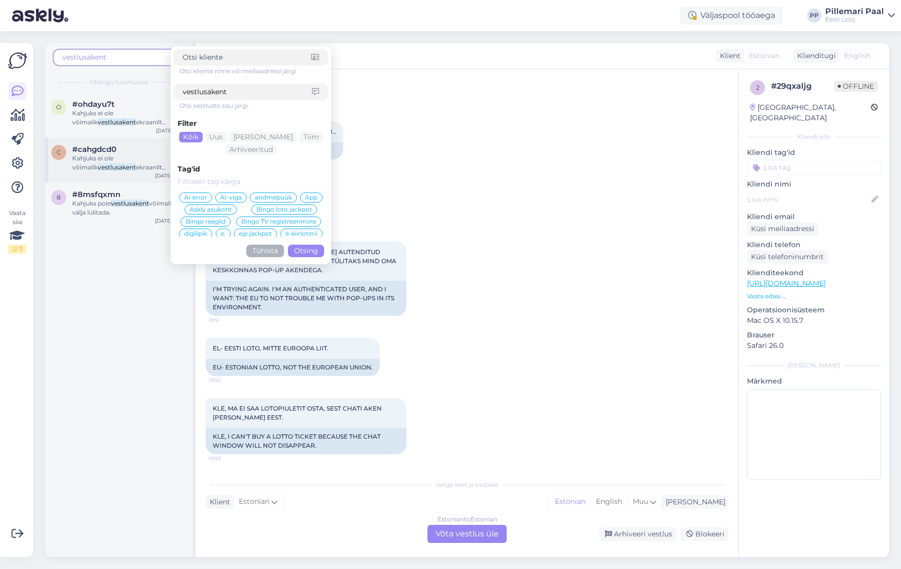
click at [112, 159] on span "Kahjuks ei ole võimalik" at bounding box center [92, 162] width 41 height 17
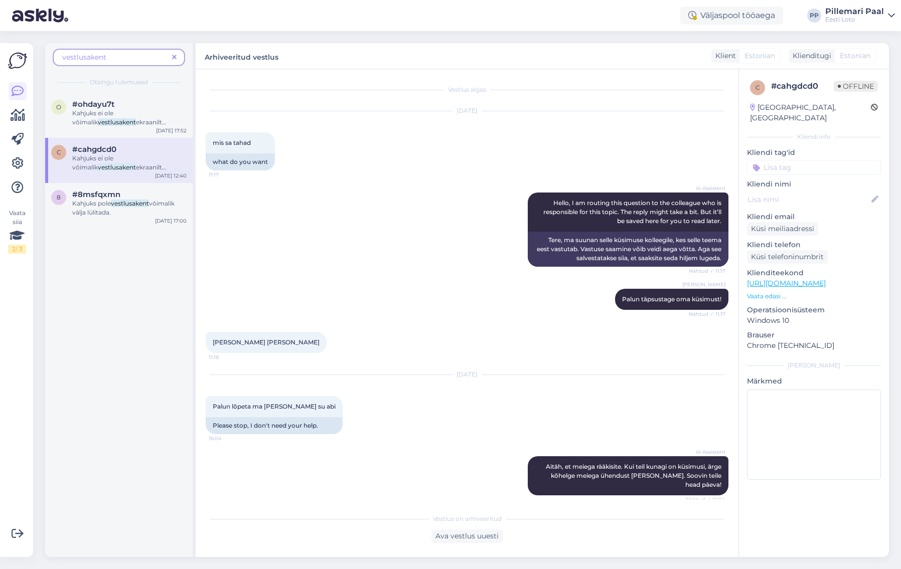
scroll to position [588, 0]
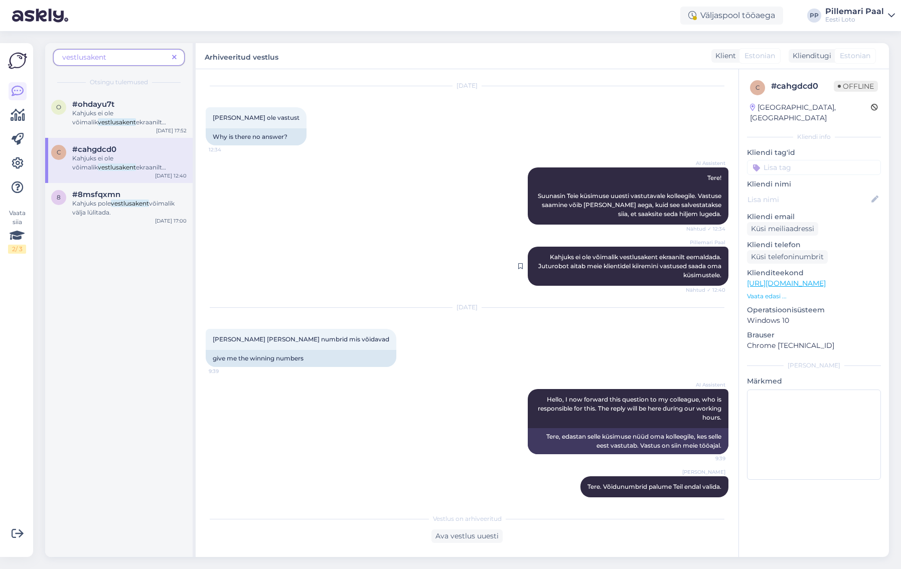
drag, startPoint x: 721, startPoint y: 268, endPoint x: 538, endPoint y: 251, distance: 183.4
click at [533, 247] on div "Pillemari Paal Kahjuks ei ole võimalik vestlusakent ekraanilt eemaldada. Juturo…" at bounding box center [628, 266] width 201 height 39
copy span "Kahjuks ei ole võimalik vestlusakent ekraanilt eemaldada. Juturobot aitab meie …"
click at [18, 89] on icon at bounding box center [18, 91] width 12 height 12
click at [174, 57] on icon at bounding box center [174, 57] width 5 height 7
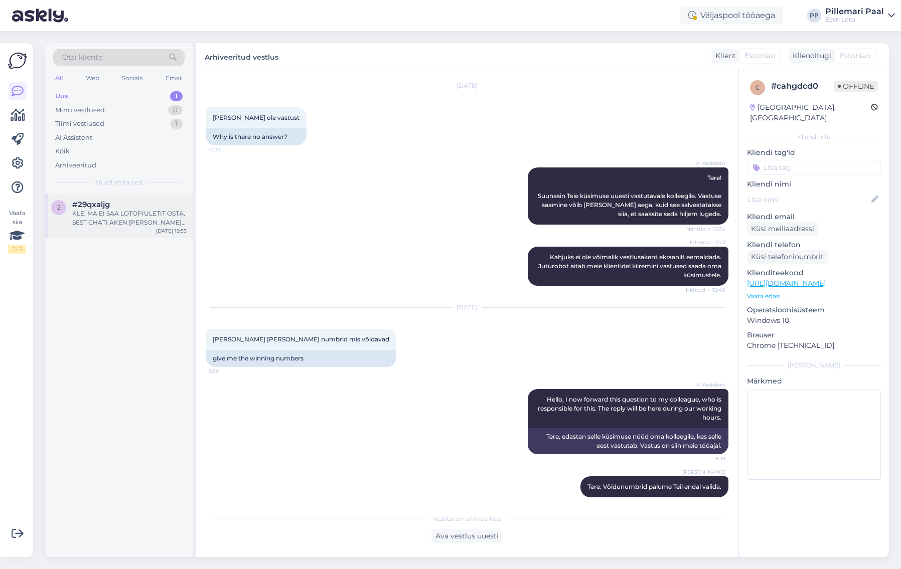
drag, startPoint x: 111, startPoint y: 219, endPoint x: 123, endPoint y: 224, distance: 12.9
click at [111, 219] on div "KLE, MA EI SAA LOTOPIULETIT OSTA, SEST CHATI AKEN EI KAO EEST." at bounding box center [129, 218] width 114 height 18
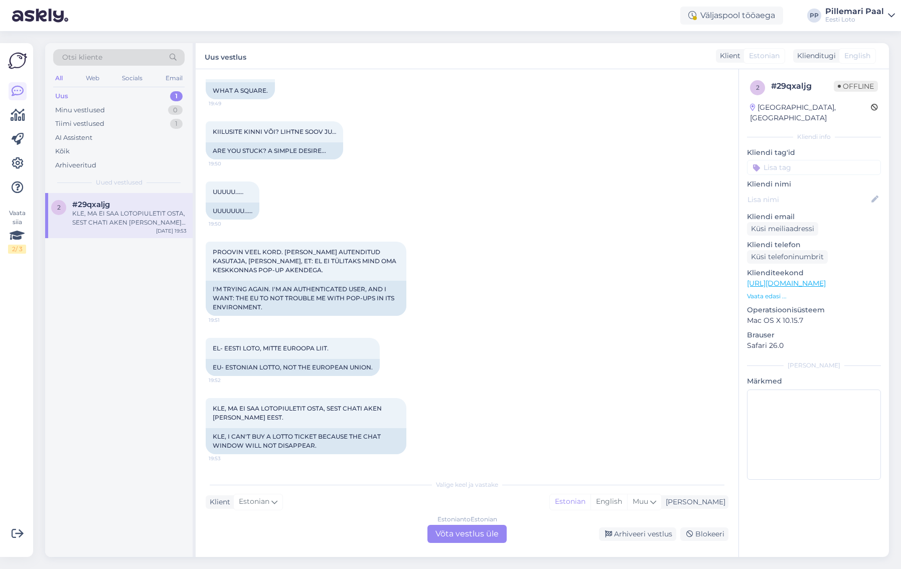
click at [471, 538] on div "Estonian to Estonian Võta vestlus üle" at bounding box center [466, 534] width 79 height 18
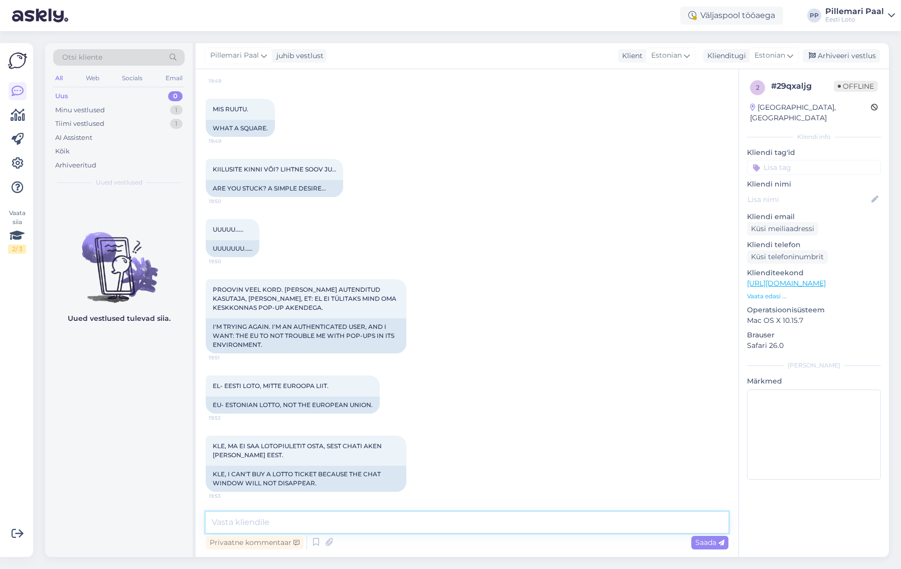
click at [386, 522] on textarea at bounding box center [467, 522] width 523 height 21
paste textarea "Kahjuks ei ole võimalik vestlusakent ekraanilt eemaldada. Juturobot aitab meie …"
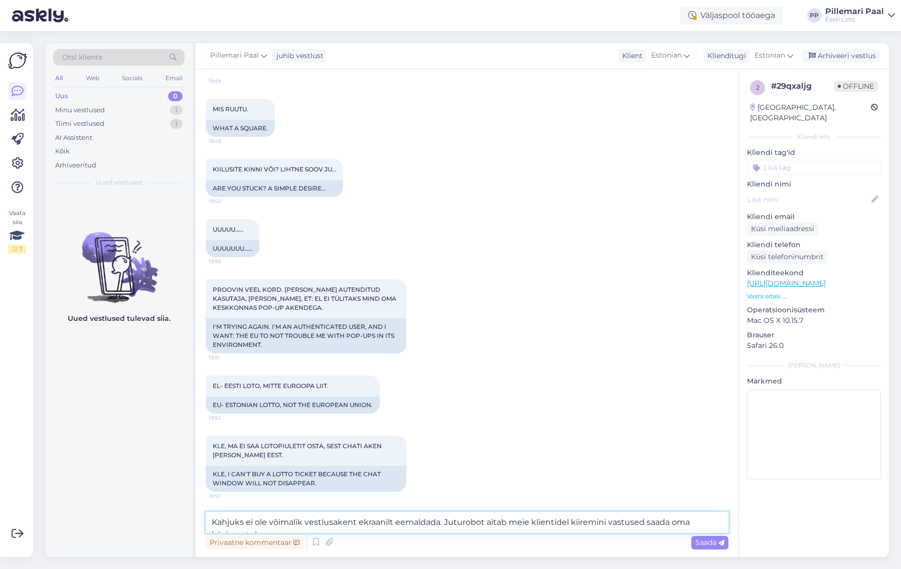
scroll to position [262, 0]
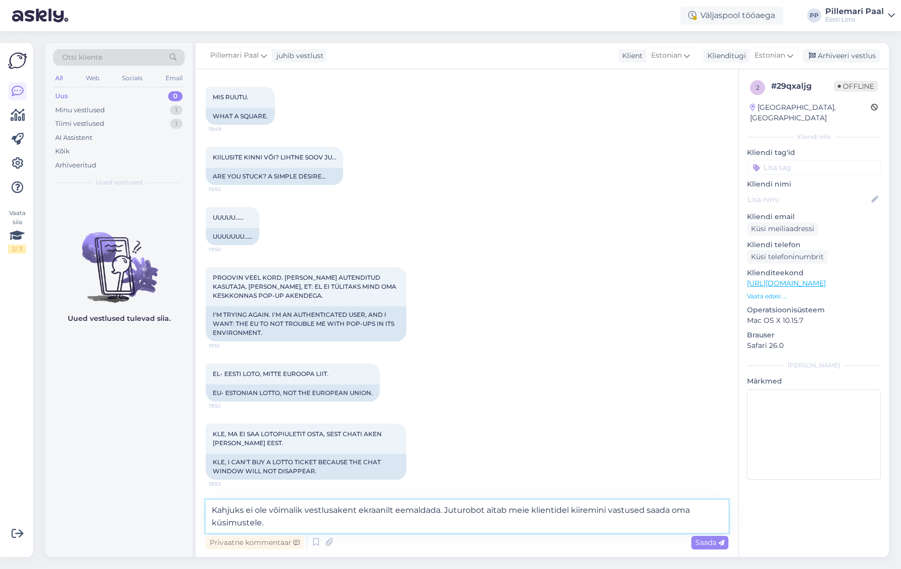
type textarea "Kahjuks ei ole võimalik vestlusakent ekraanilt eemaldada. Juturobot aitab meie …"
click at [711, 539] on span "Saada" at bounding box center [709, 542] width 29 height 9
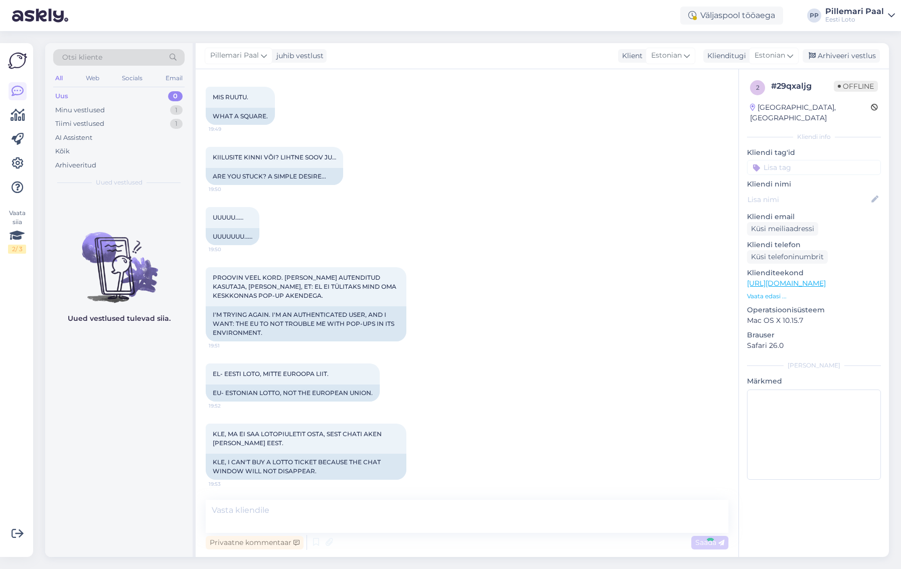
scroll to position [311, 0]
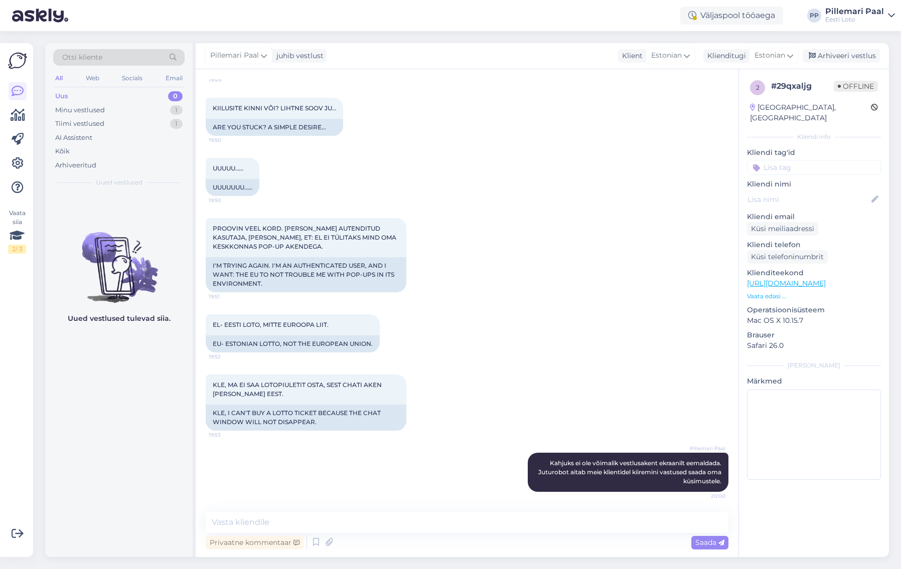
click at [796, 160] on input at bounding box center [814, 167] width 134 height 15
type input "vestlus"
click at [816, 191] on span "vestlusaken" at bounding box center [814, 194] width 36 height 6
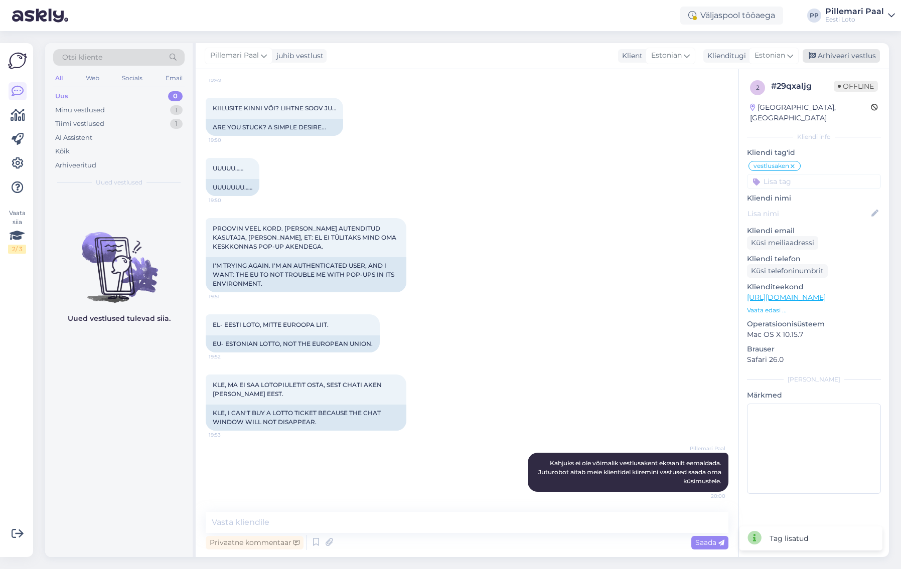
click at [839, 54] on div "Arhiveeri vestlus" at bounding box center [840, 56] width 77 height 14
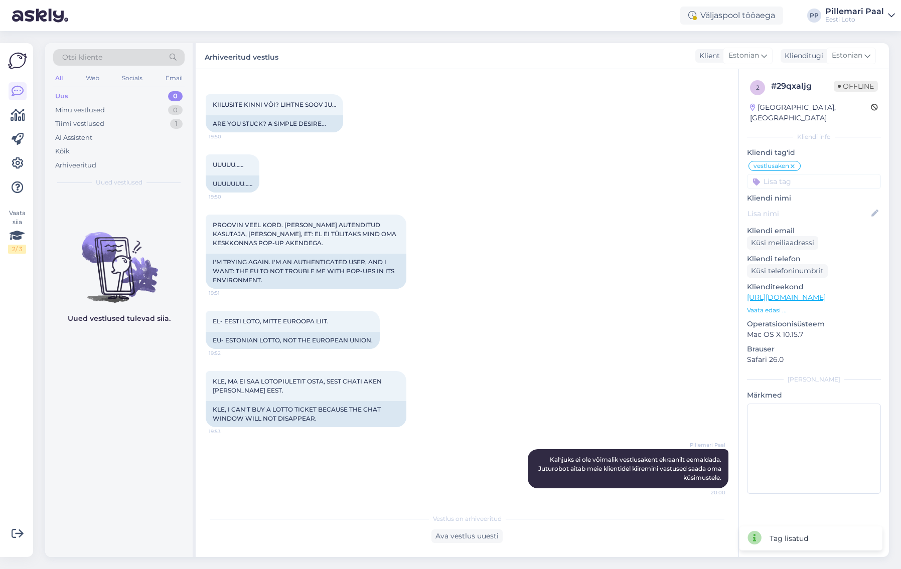
click at [87, 99] on div "Uus 0" at bounding box center [118, 96] width 131 height 14
click at [78, 95] on div "Uus 0" at bounding box center [118, 96] width 131 height 14
